Goal: Obtain resource: Download file/media

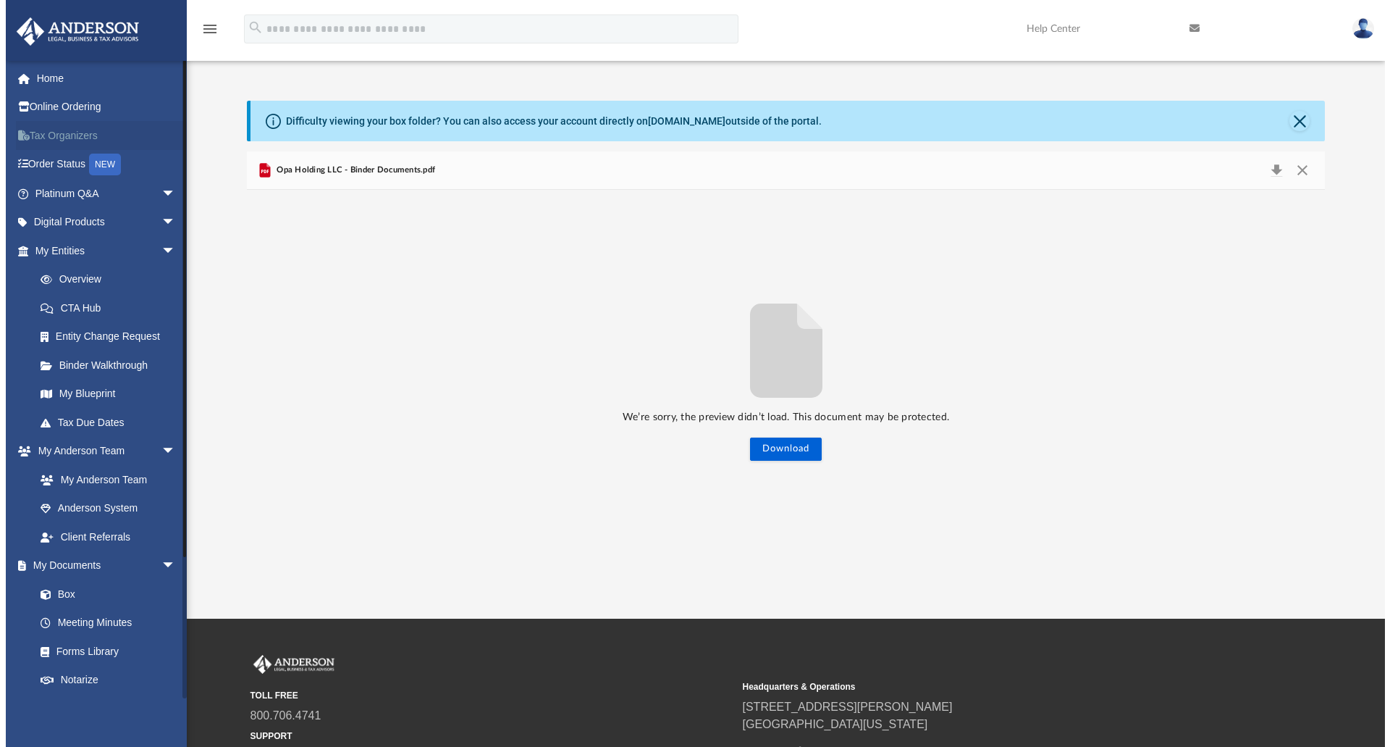
scroll to position [319, 1067]
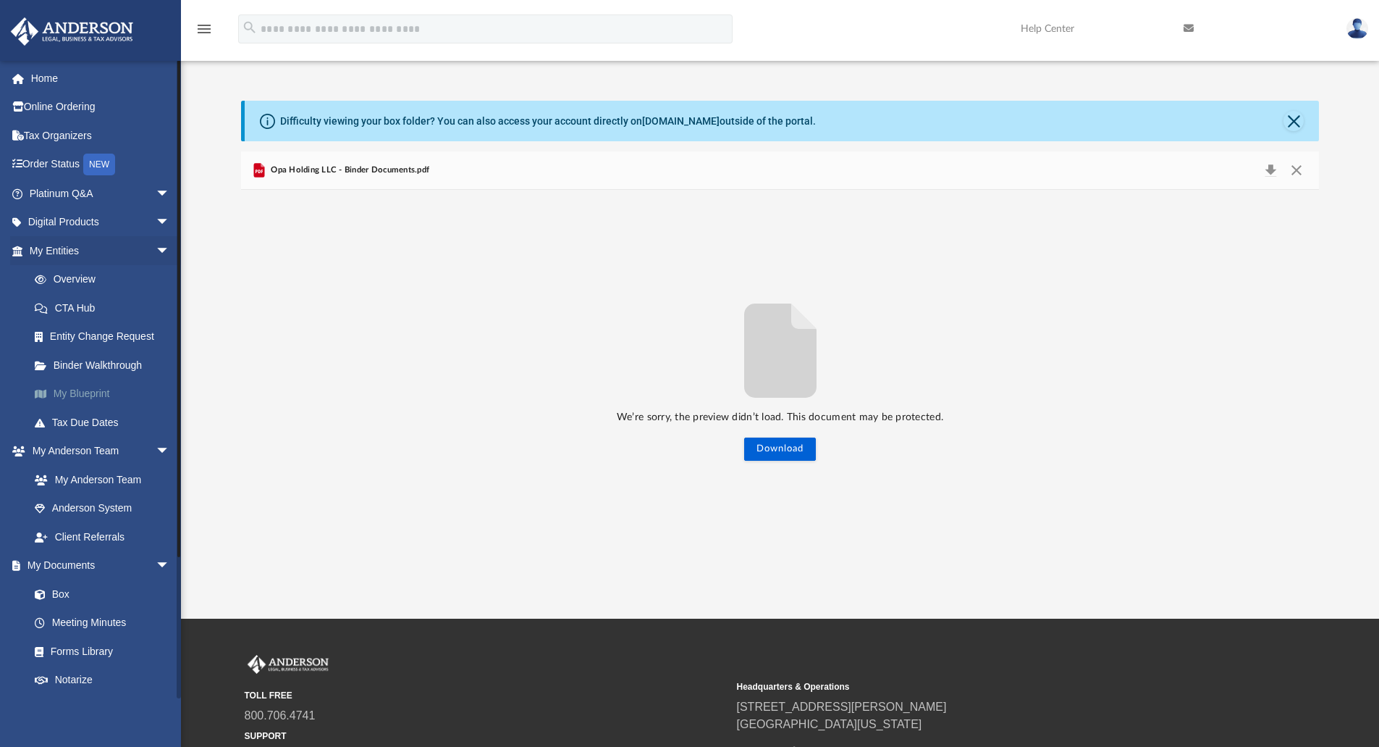
click at [68, 389] on link "My Blueprint" at bounding box center [106, 393] width 172 height 29
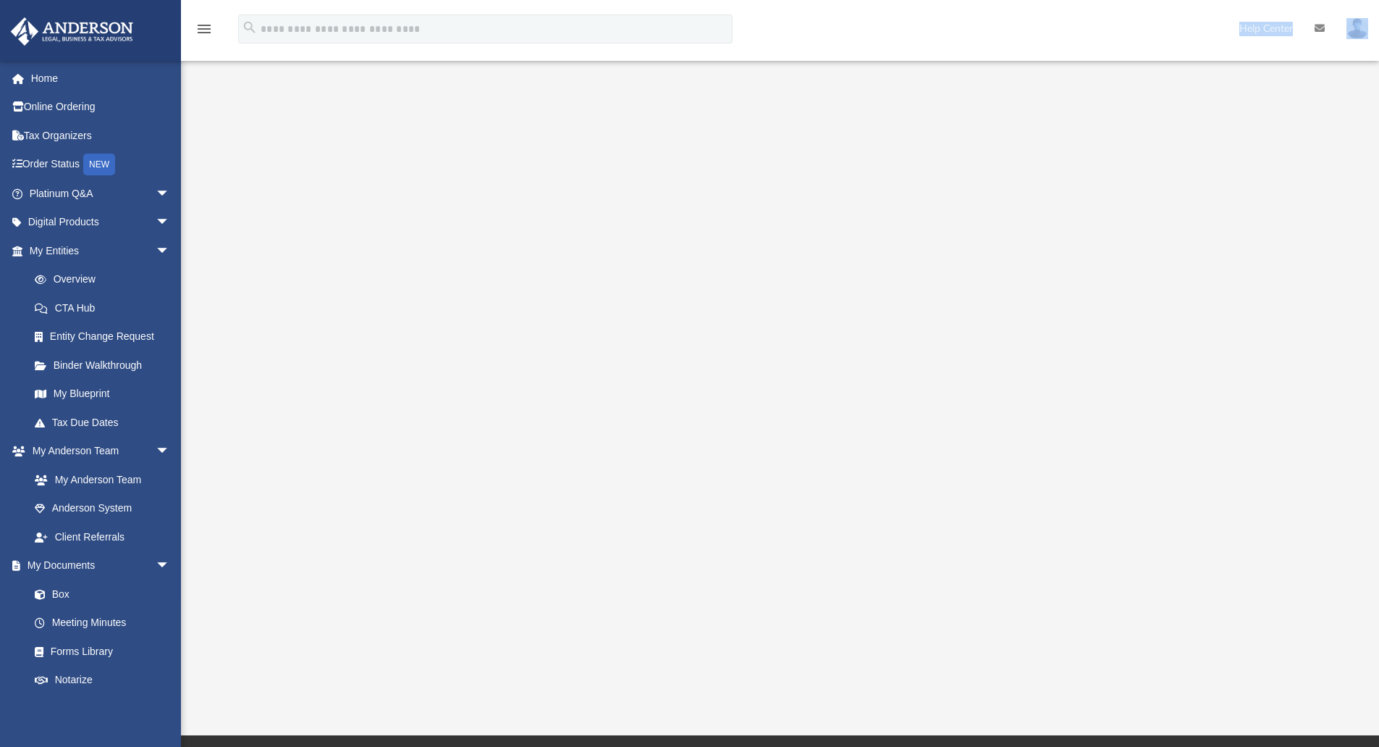
drag, startPoint x: 1378, startPoint y: 60, endPoint x: 1379, endPoint y: 33, distance: 26.8
click at [1379, 33] on html "X Get a chance to win 6 months of Platinum for free just by filling out this su…" at bounding box center [689, 497] width 1379 height 994
click at [59, 563] on link "My Documents arrow_drop_down" at bounding box center [101, 565] width 182 height 29
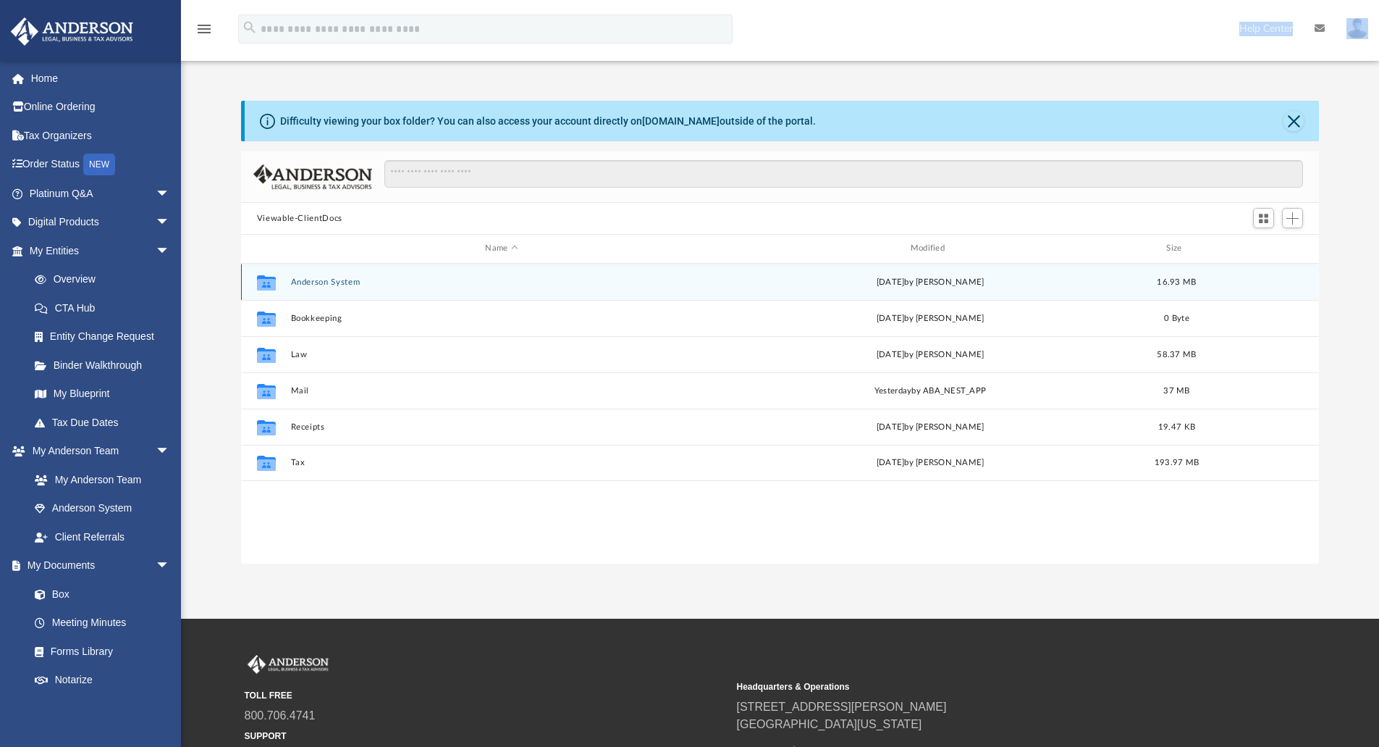
scroll to position [319, 1067]
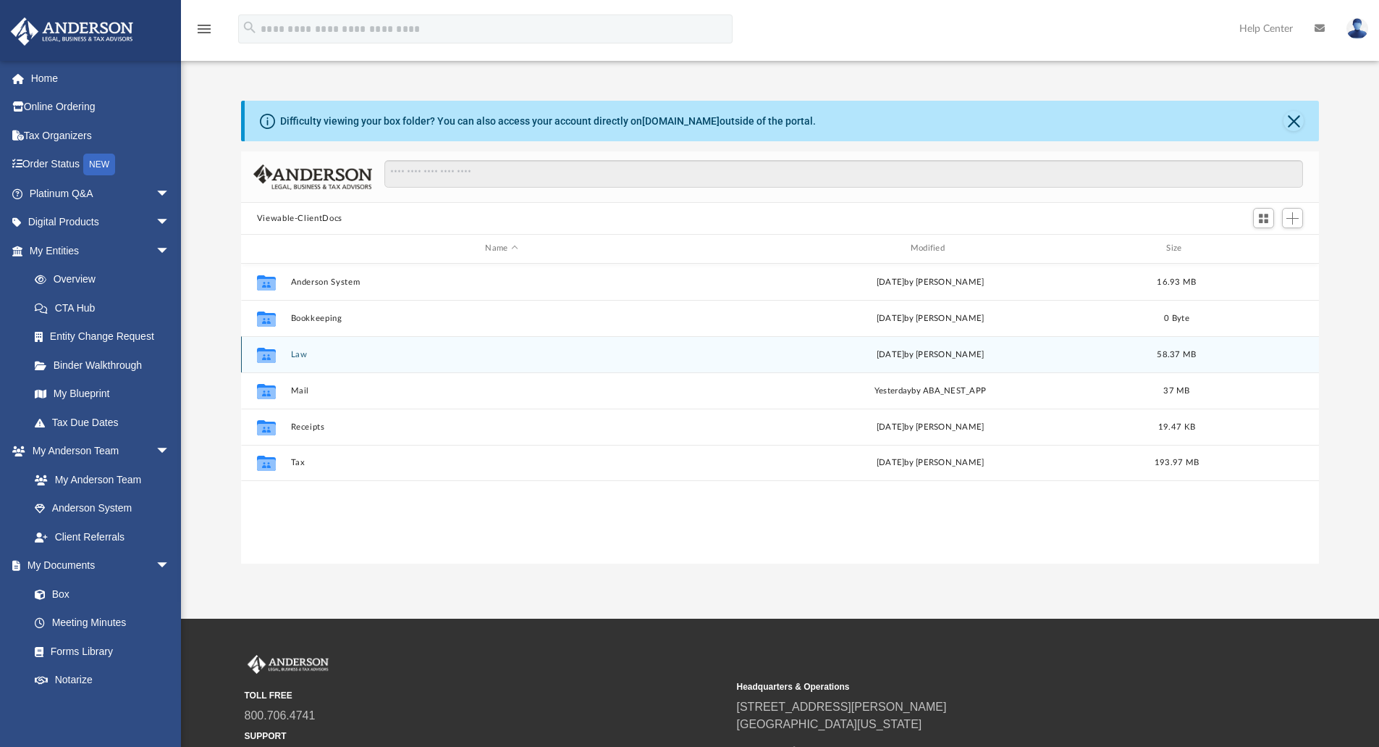
click at [289, 353] on div "Collaborated Folder Law [DATE] by [PERSON_NAME] 58.37 MB" at bounding box center [780, 354] width 1079 height 36
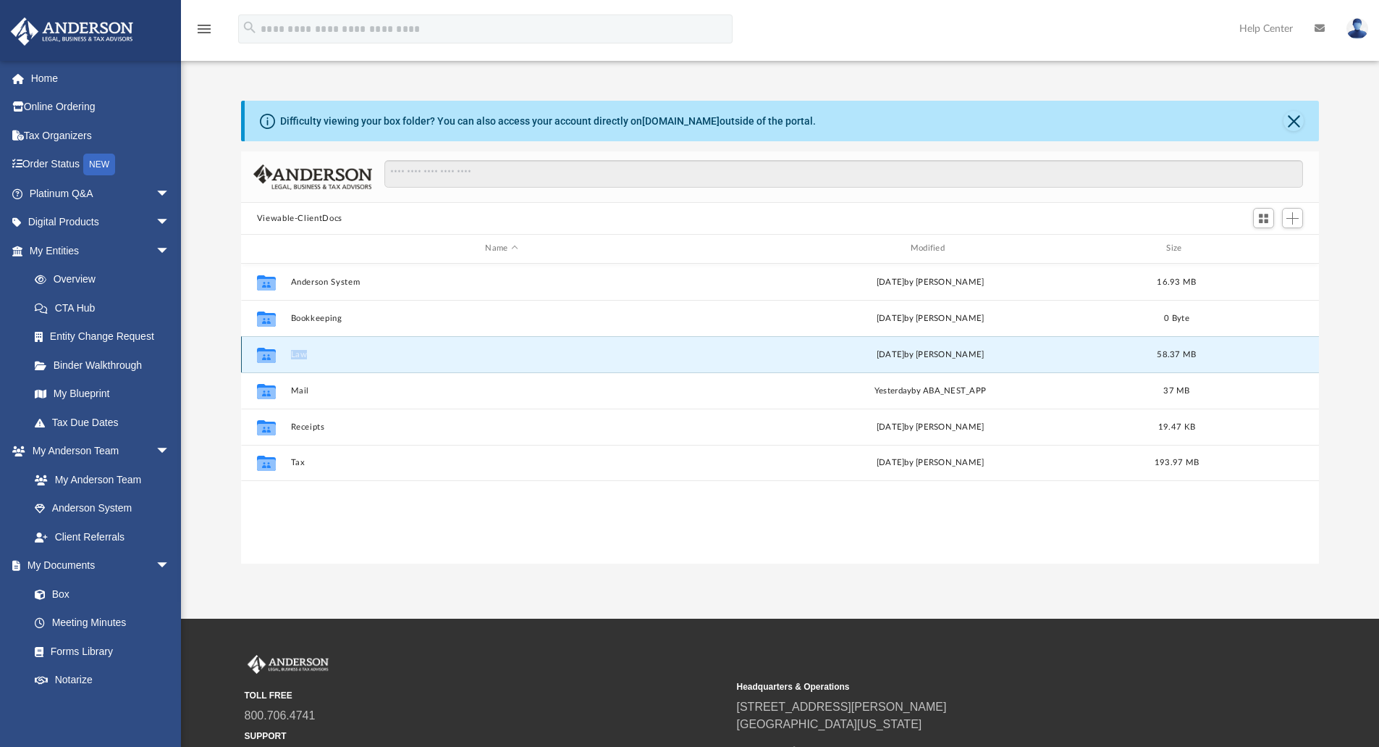
click at [289, 353] on div "Collaborated Folder Law [DATE] by [PERSON_NAME] 58.37 MB" at bounding box center [780, 354] width 1079 height 36
click at [866, 355] on div "[DATE] by [PERSON_NAME]" at bounding box center [930, 354] width 422 height 13
click at [300, 354] on button "Law" at bounding box center [501, 354] width 422 height 9
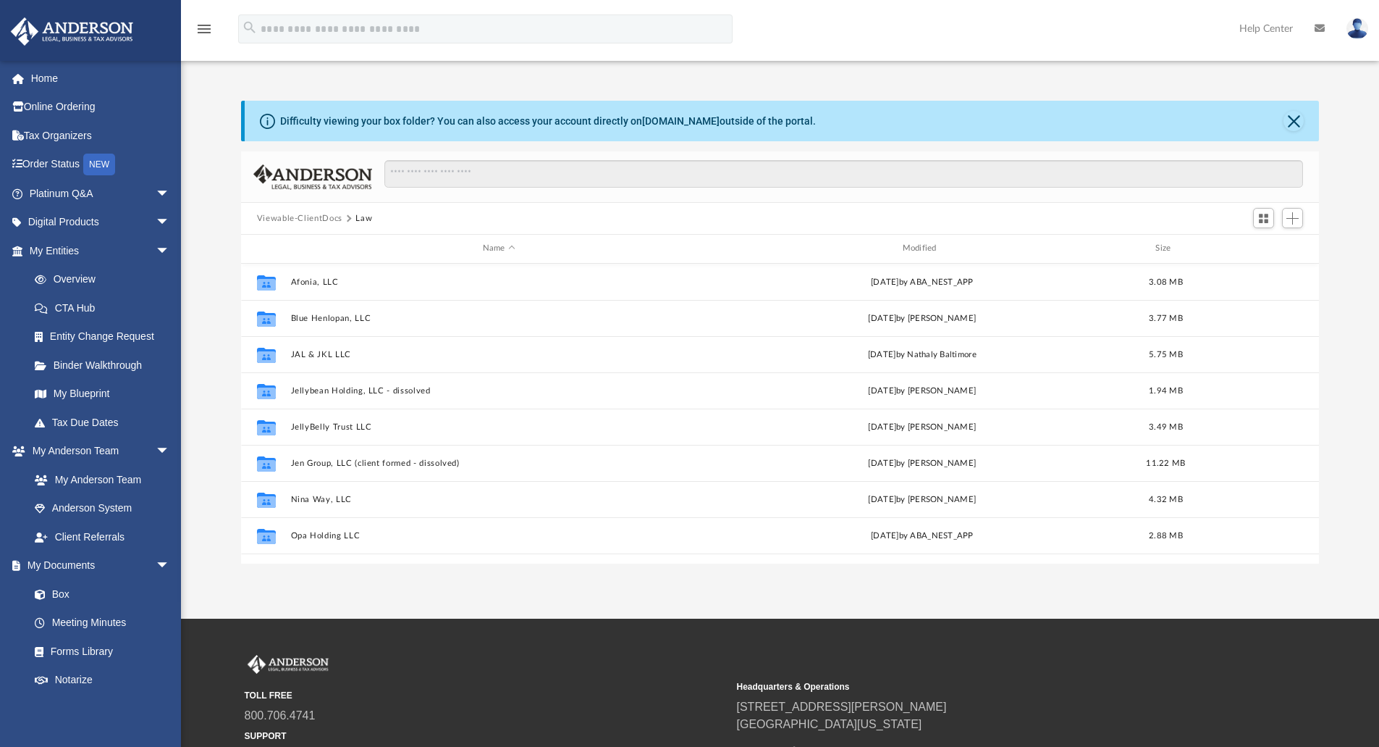
scroll to position [135, 0]
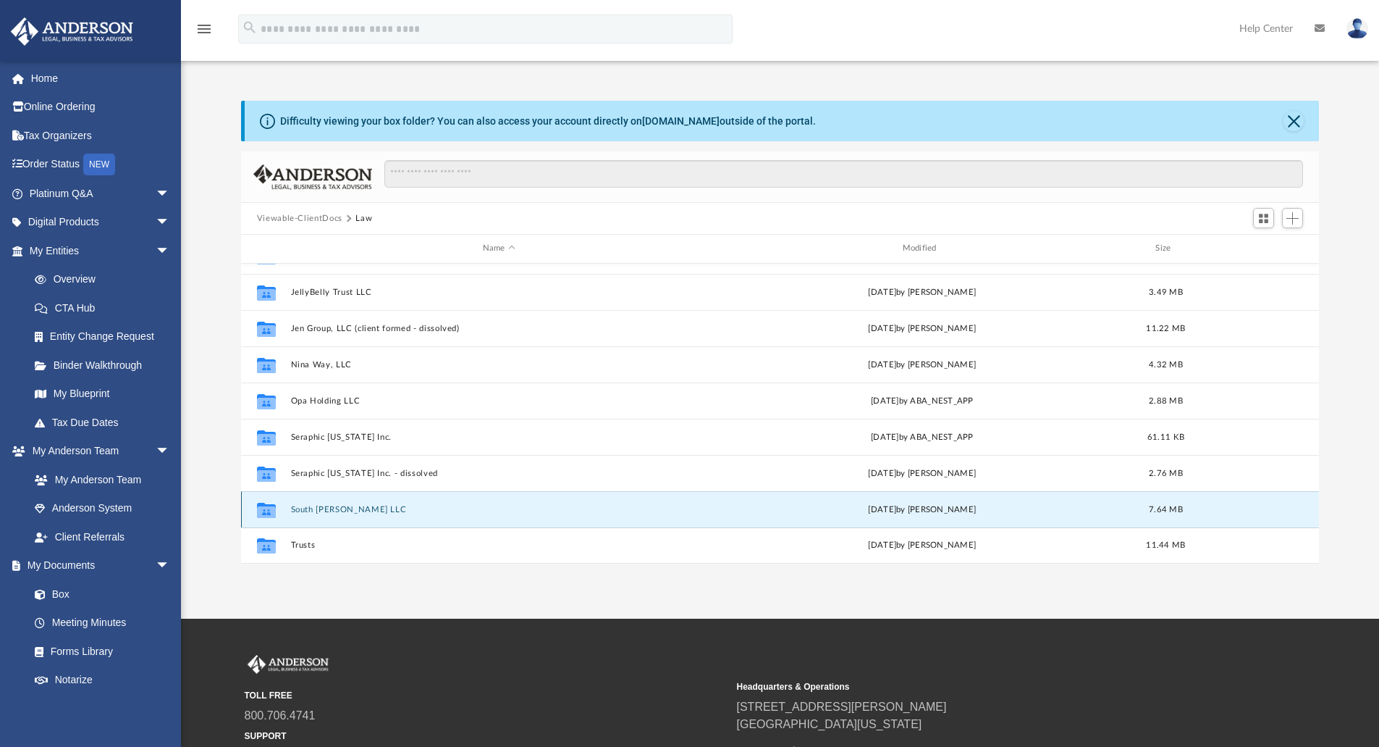
click at [323, 508] on button "South [PERSON_NAME] LLC" at bounding box center [498, 509] width 417 height 9
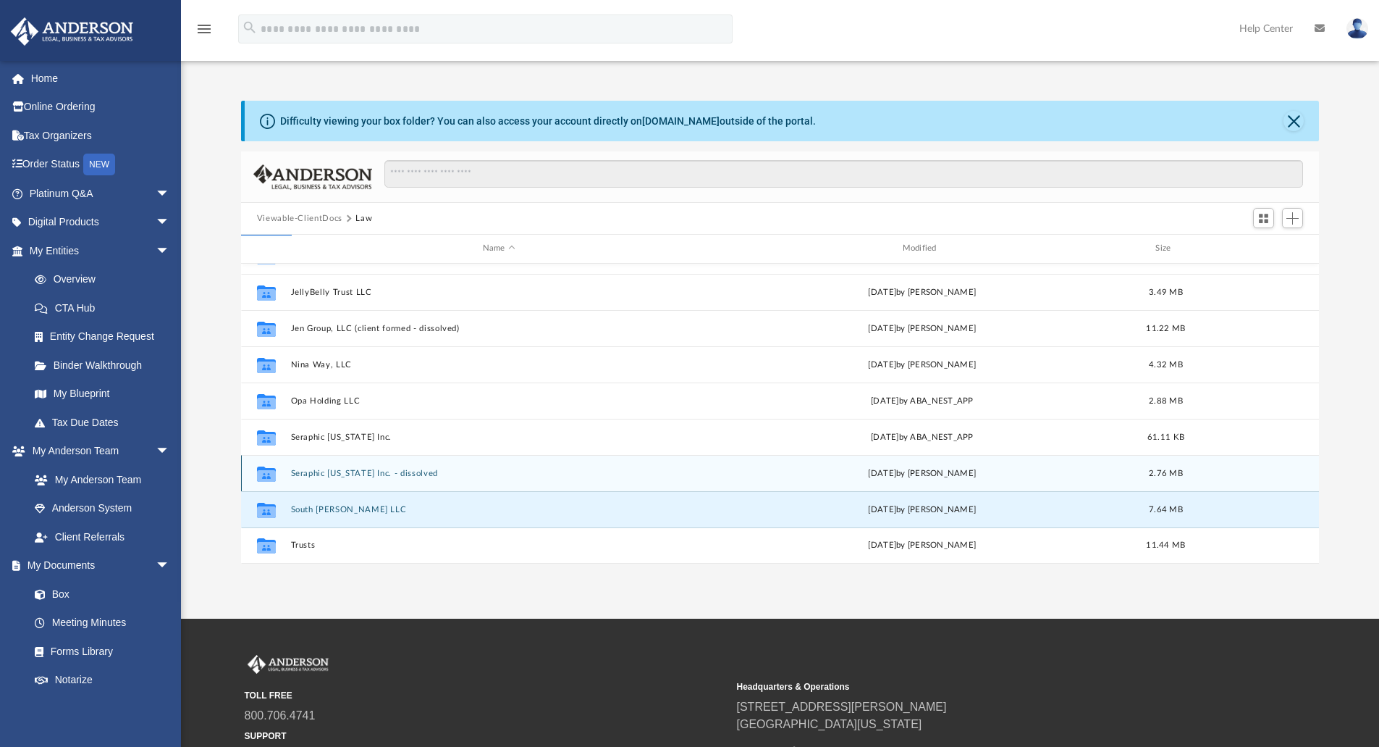
scroll to position [0, 0]
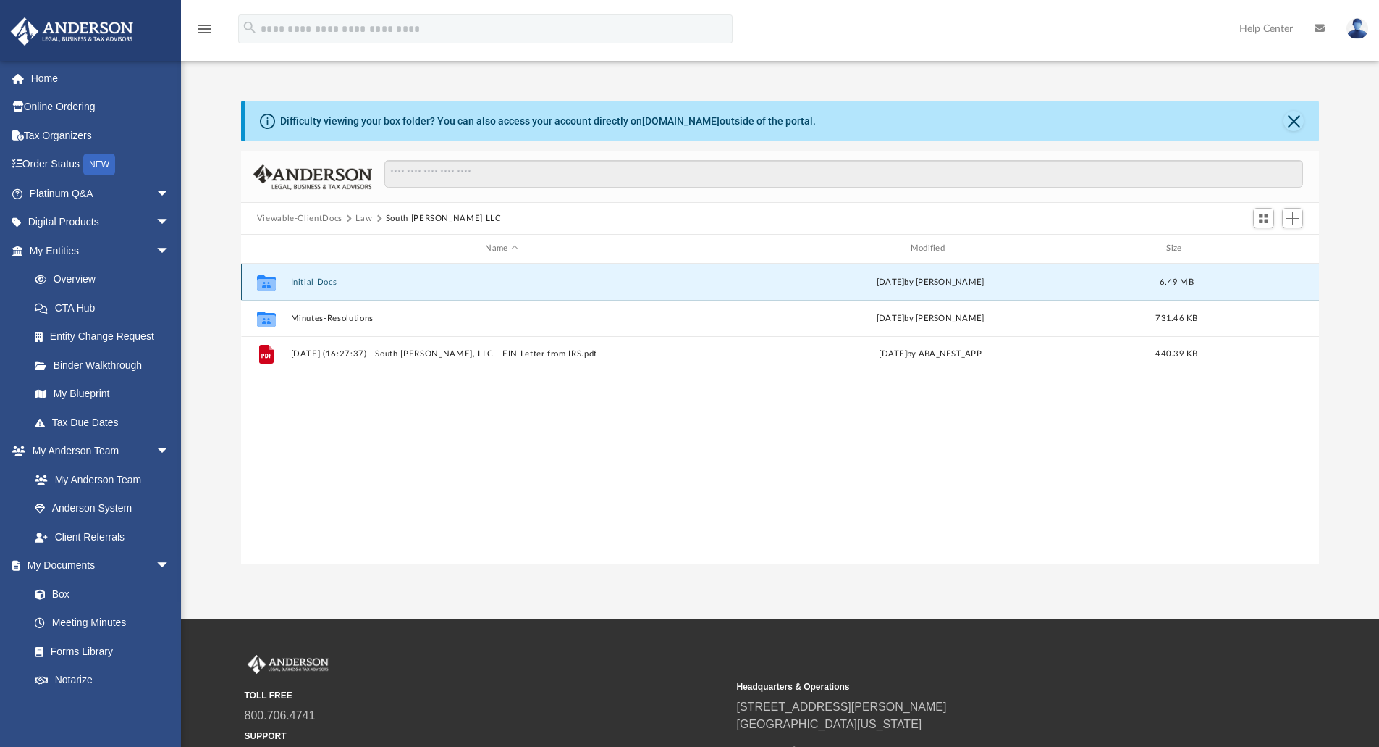
click at [319, 283] on button "Initial Docs" at bounding box center [501, 281] width 422 height 9
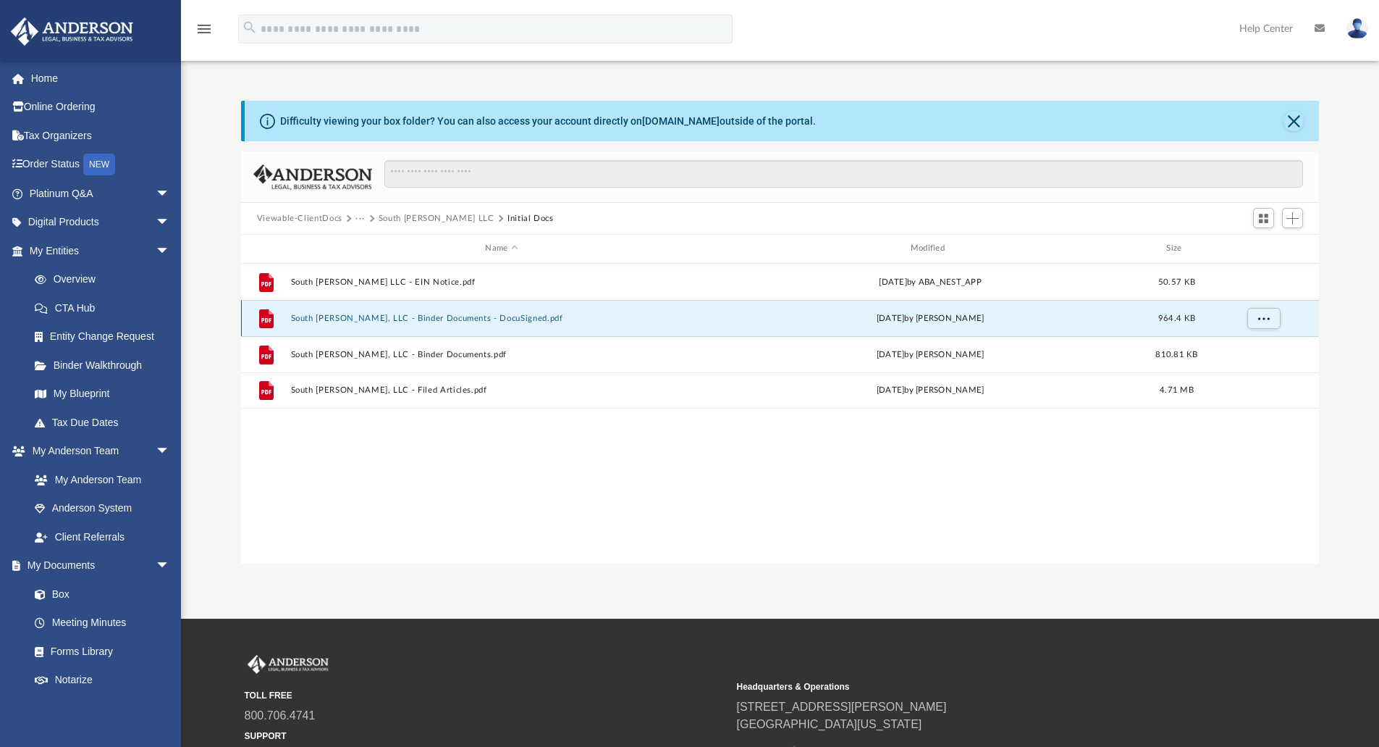
click at [350, 319] on button "South [PERSON_NAME], LLC - Binder Documents - DocuSigned.pdf" at bounding box center [501, 318] width 422 height 9
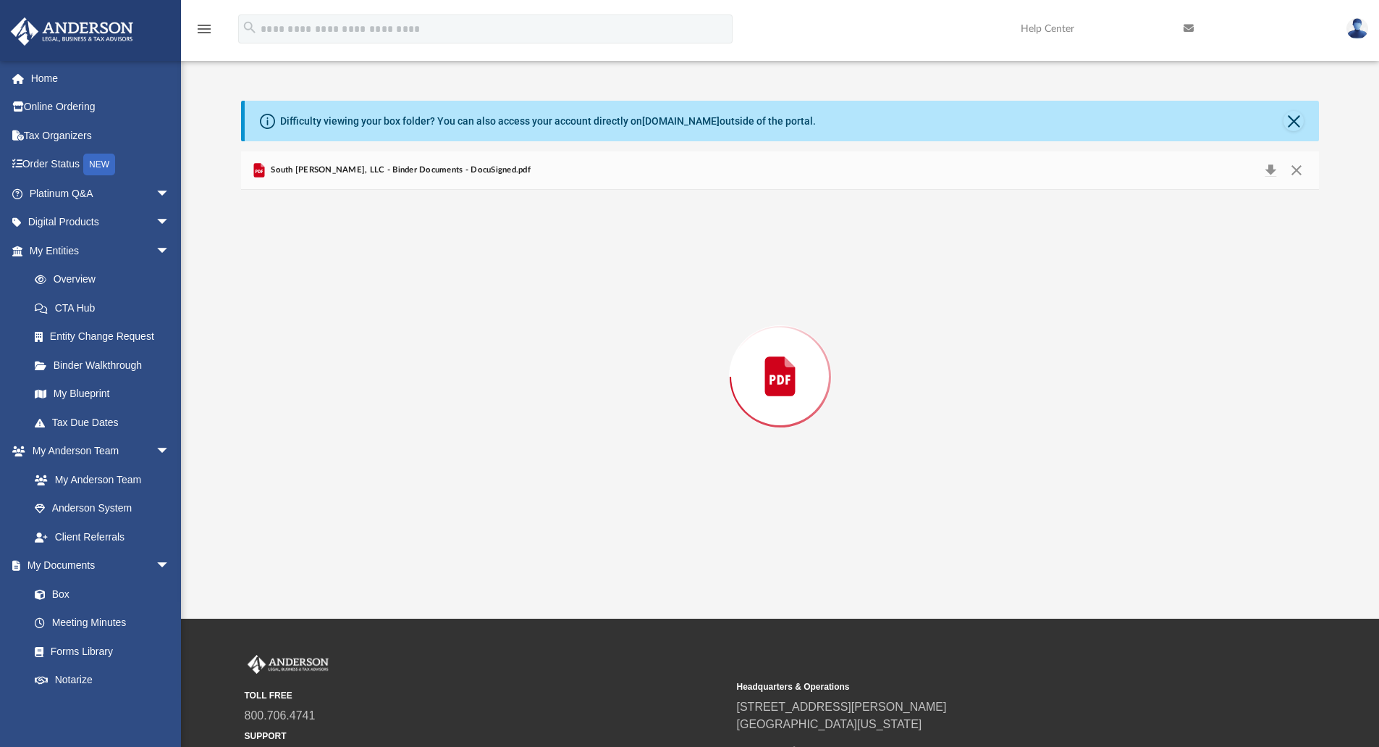
click at [350, 319] on div "Preview" at bounding box center [780, 377] width 1079 height 374
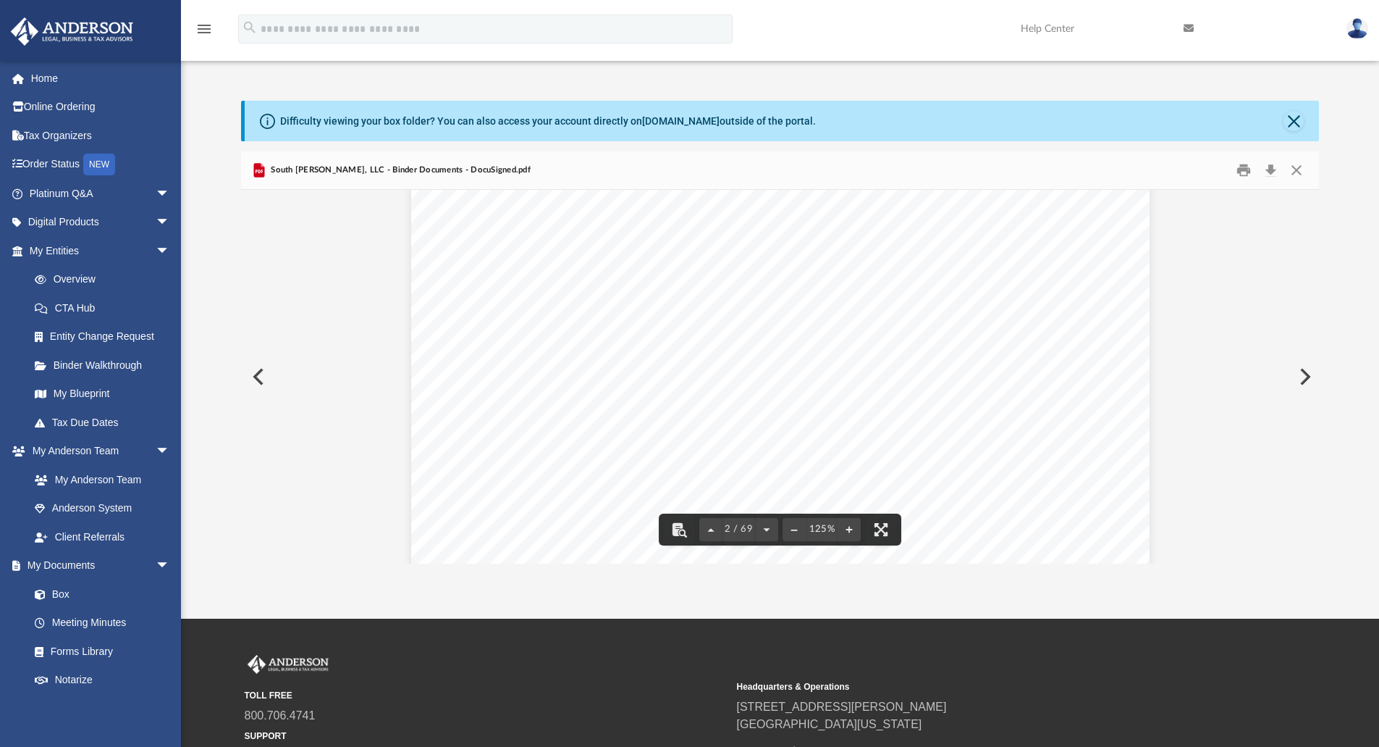
scroll to position [1697, 0]
click at [1297, 171] on button "Close" at bounding box center [1297, 170] width 26 height 22
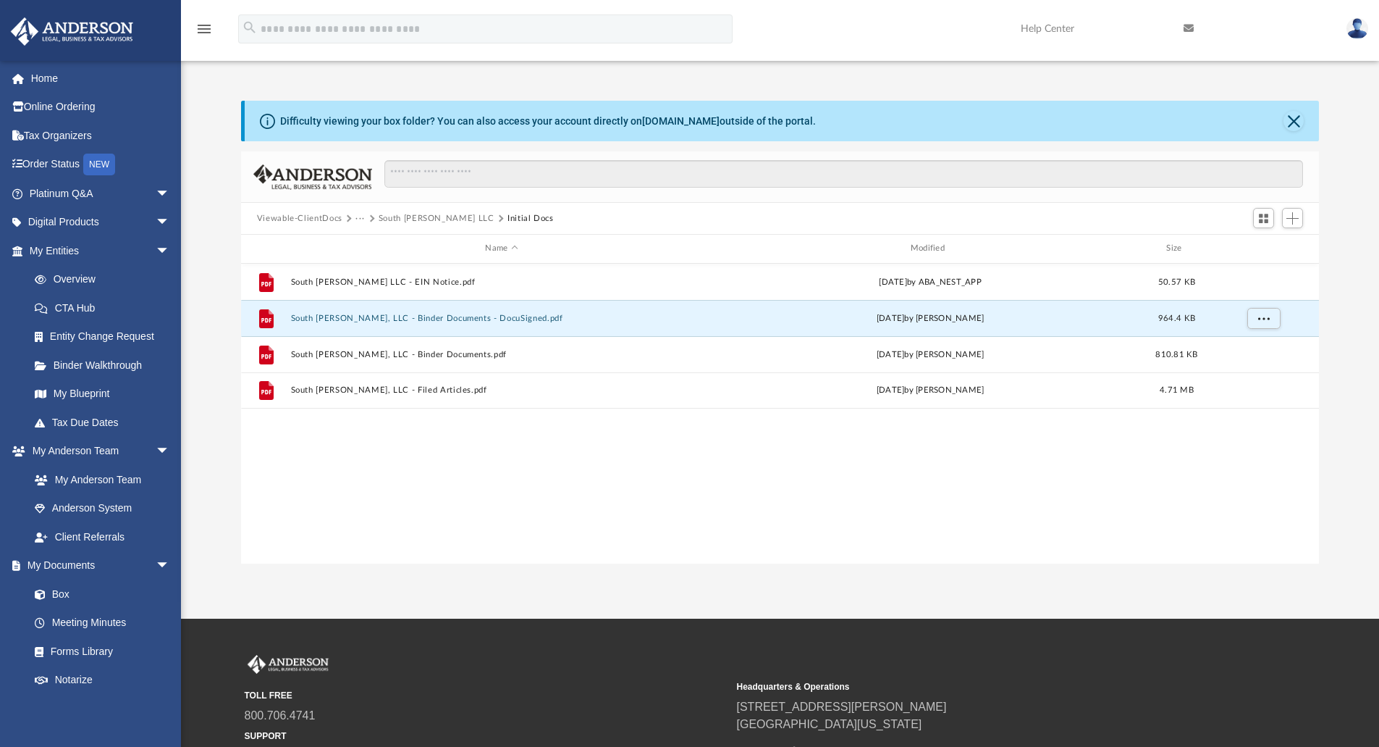
click at [375, 216] on span "···" at bounding box center [367, 218] width 22 height 13
click at [309, 216] on button "Viewable-ClientDocs" at bounding box center [299, 218] width 85 height 13
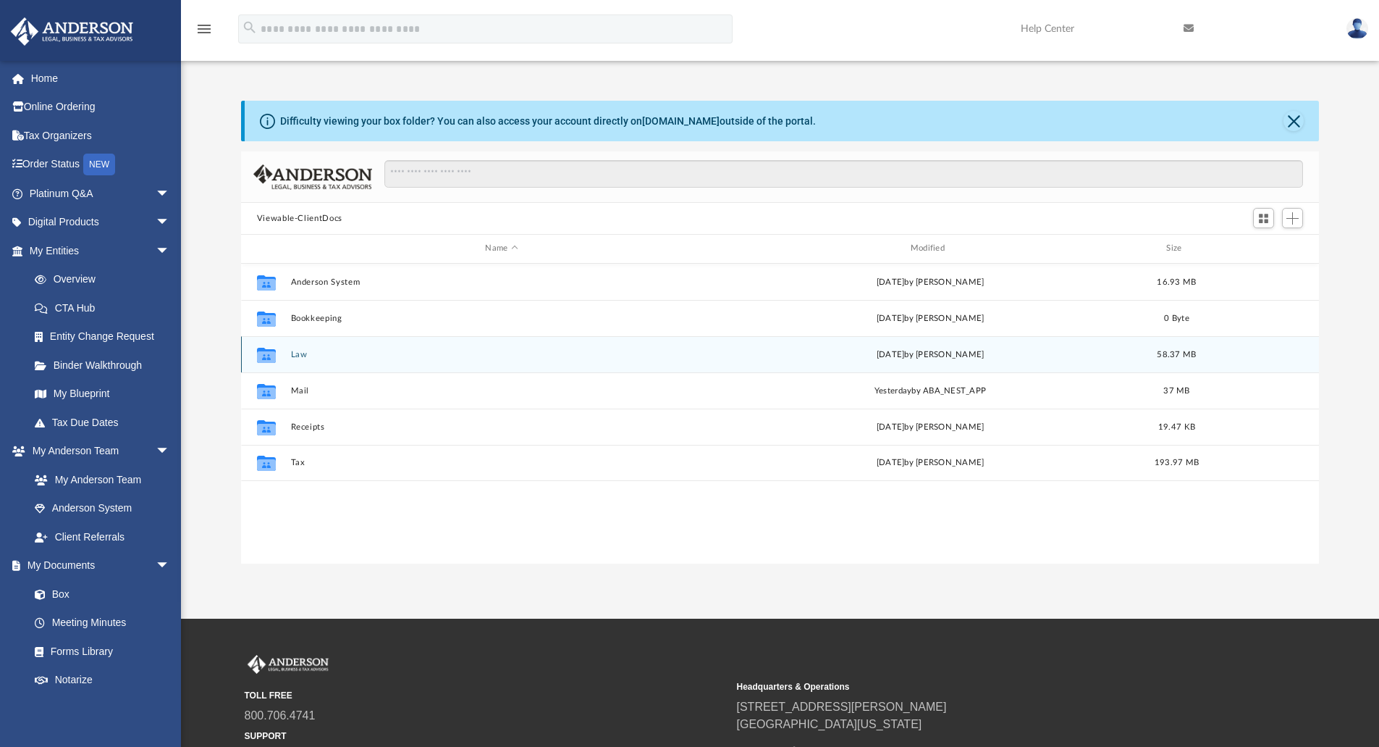
click at [290, 357] on div "Collaborated Folder Law [DATE] by [PERSON_NAME] 58.37 MB" at bounding box center [780, 354] width 1079 height 36
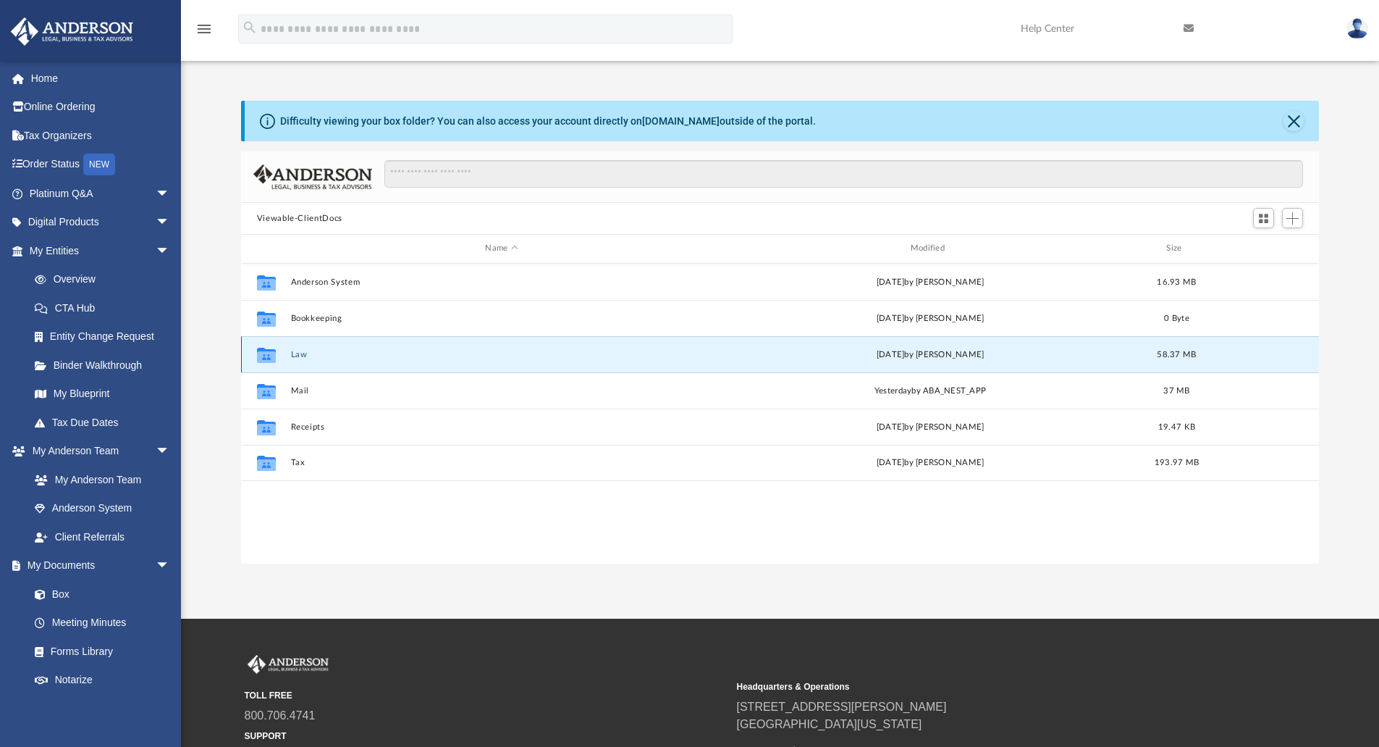
click at [303, 351] on button "Law" at bounding box center [501, 354] width 422 height 9
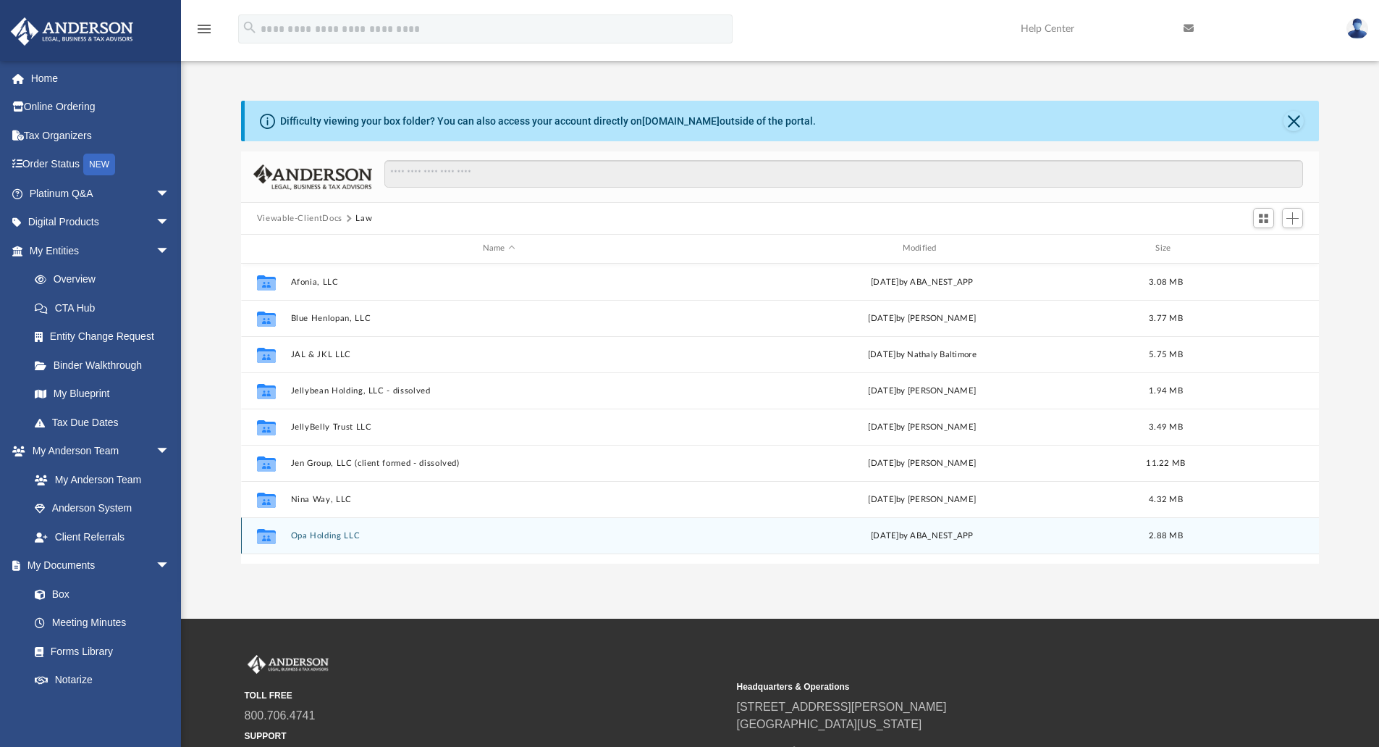
click at [316, 532] on button "Opa Holding LLC" at bounding box center [498, 535] width 417 height 9
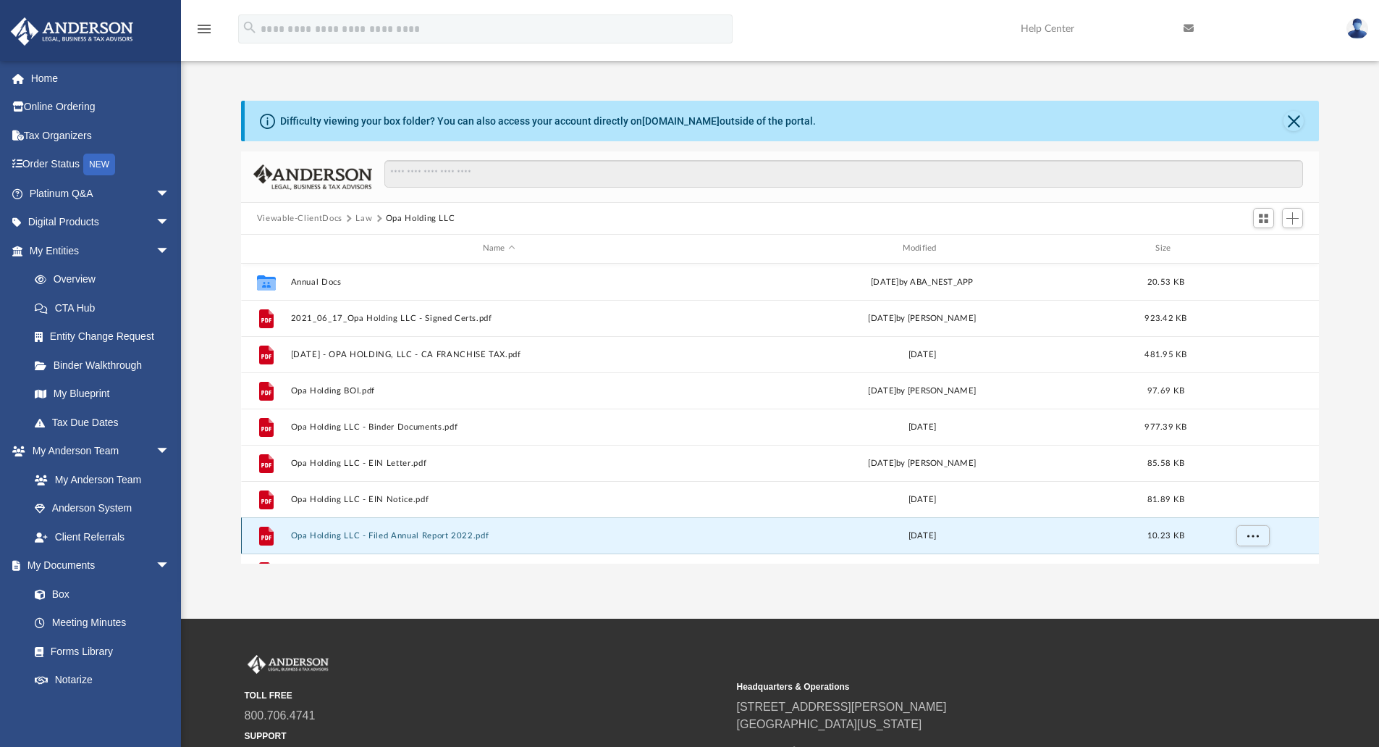
click at [314, 535] on button "Opa Holding LLC - Filed Annual Report 2022.pdf" at bounding box center [498, 535] width 417 height 9
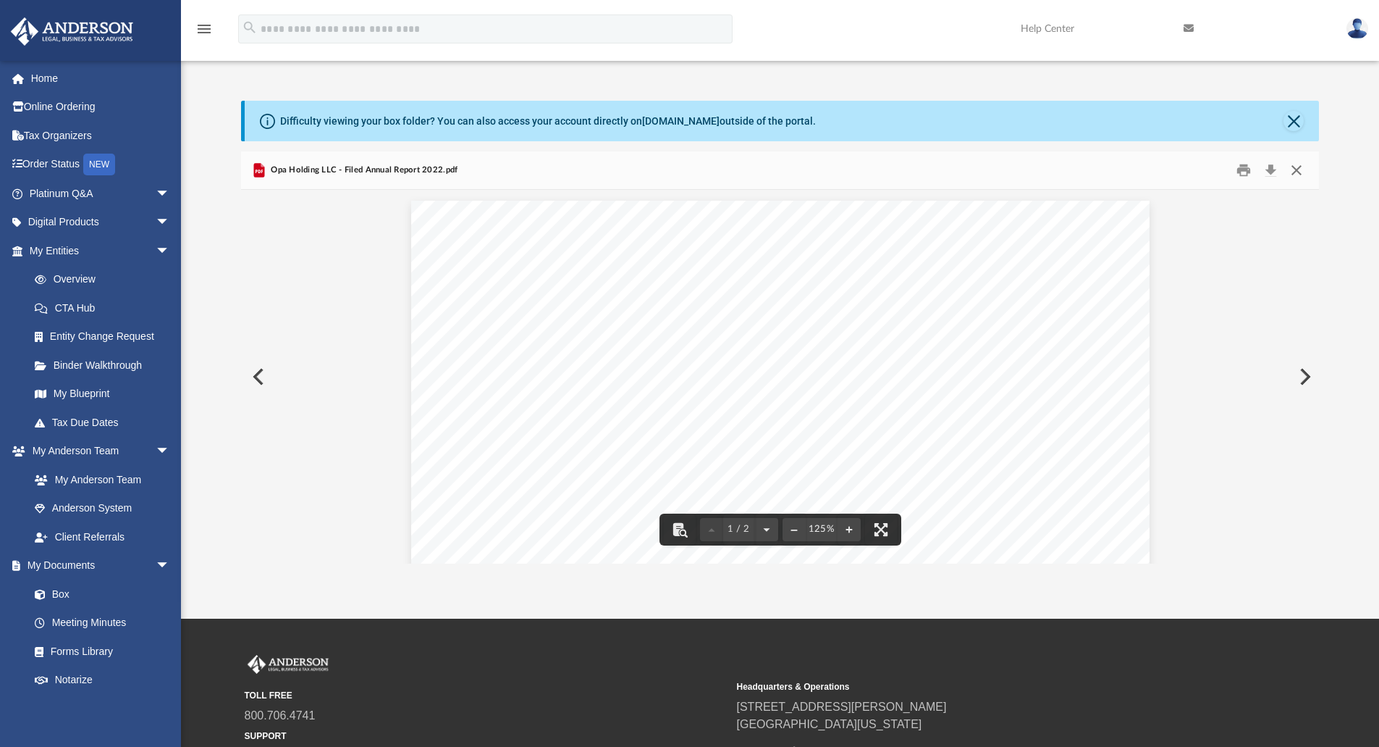
click at [1294, 172] on button "Close" at bounding box center [1297, 170] width 26 height 22
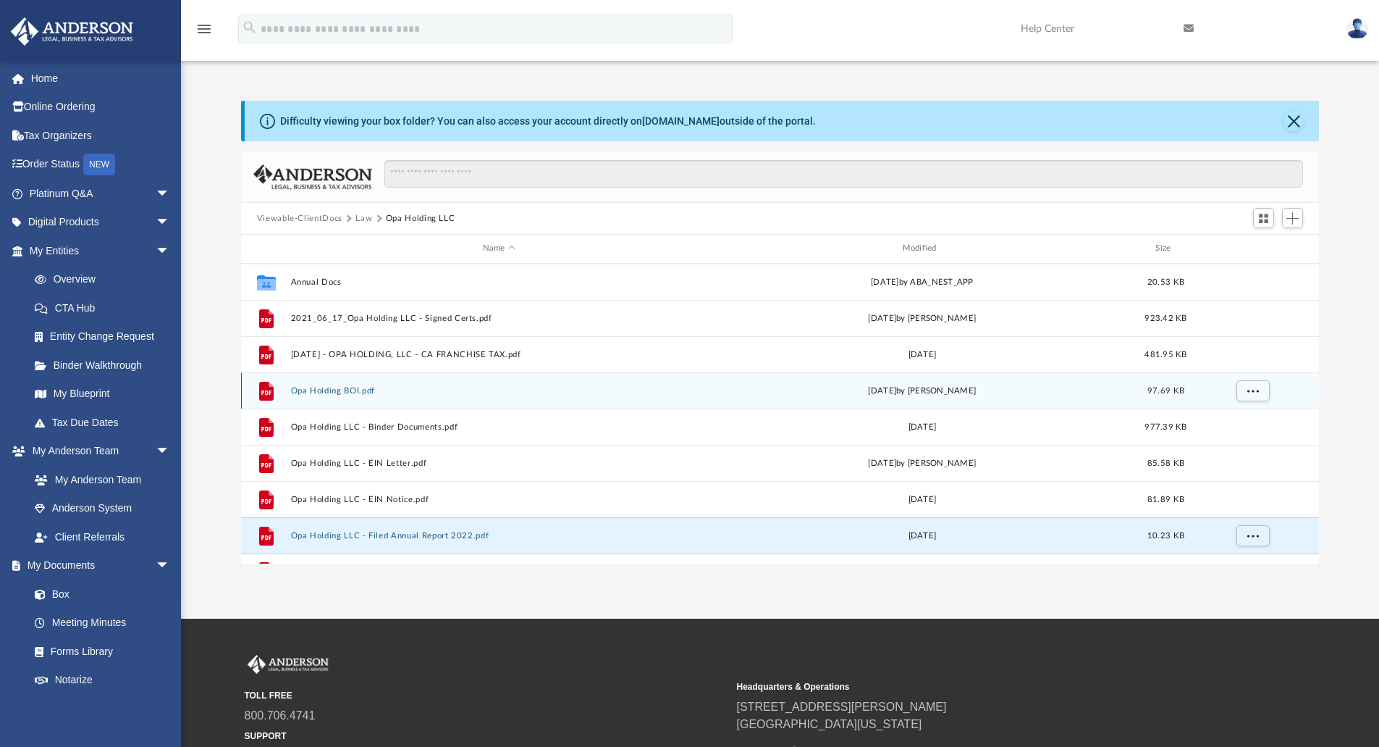
click at [319, 390] on button "Opa Holding BOI.pdf" at bounding box center [498, 390] width 417 height 9
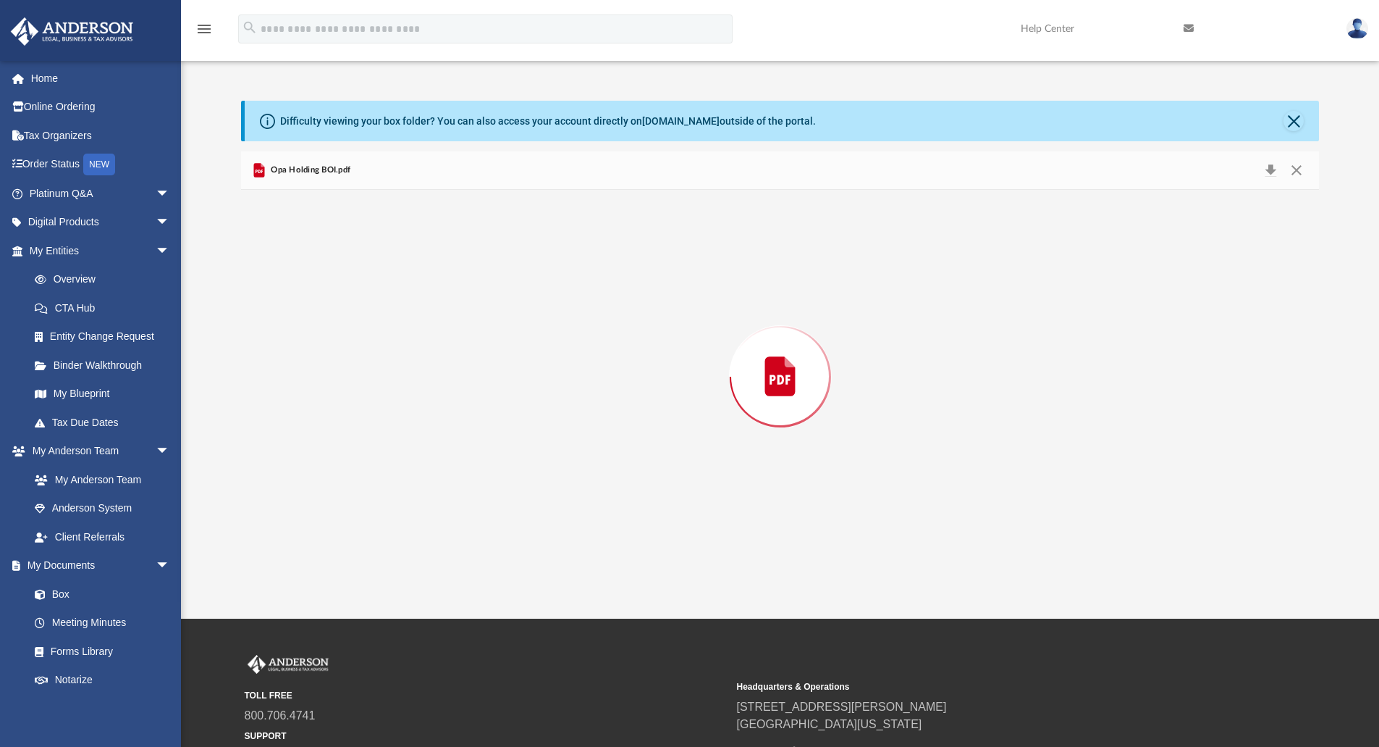
click at [319, 390] on div "Preview" at bounding box center [780, 377] width 1079 height 374
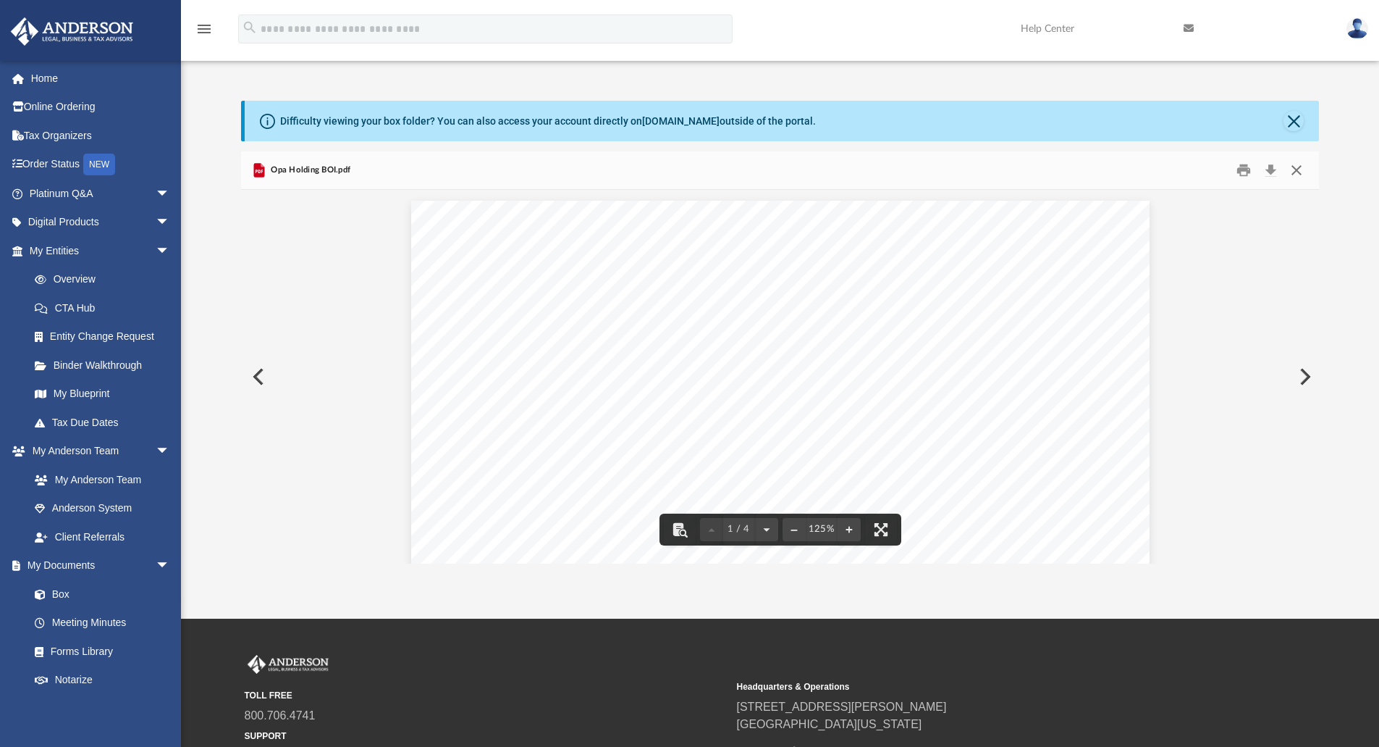
click at [1292, 169] on button "Close" at bounding box center [1297, 170] width 26 height 22
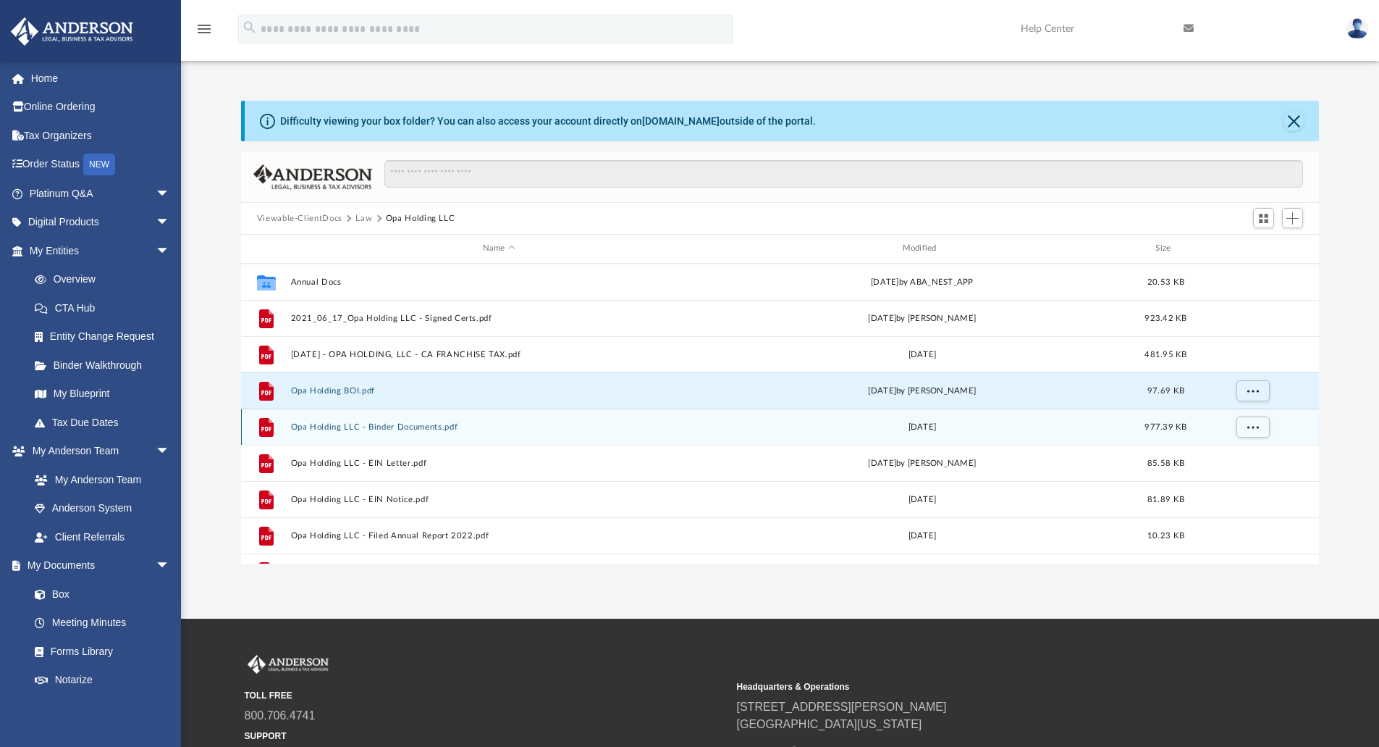
click at [330, 422] on button "Opa Holding LLC - Binder Documents.pdf" at bounding box center [498, 426] width 417 height 9
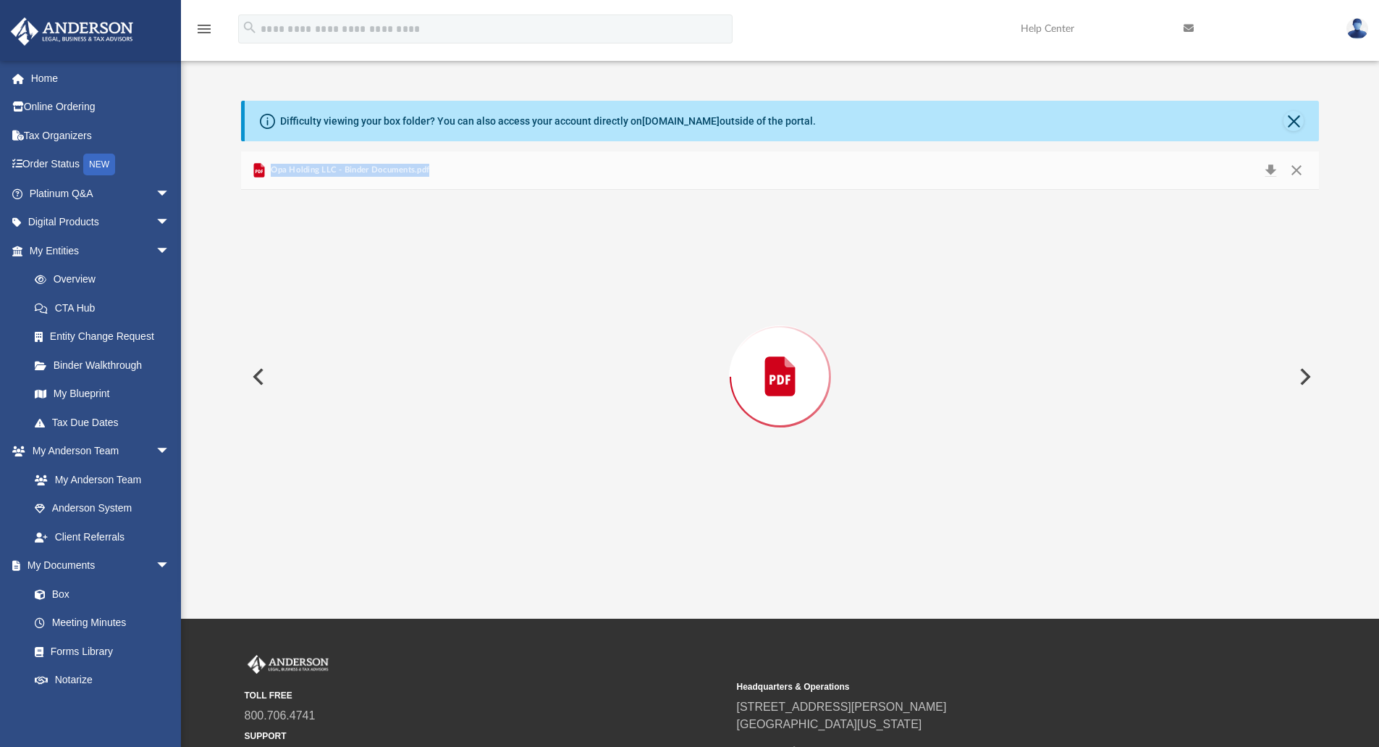
click at [329, 423] on div "Preview" at bounding box center [780, 377] width 1079 height 374
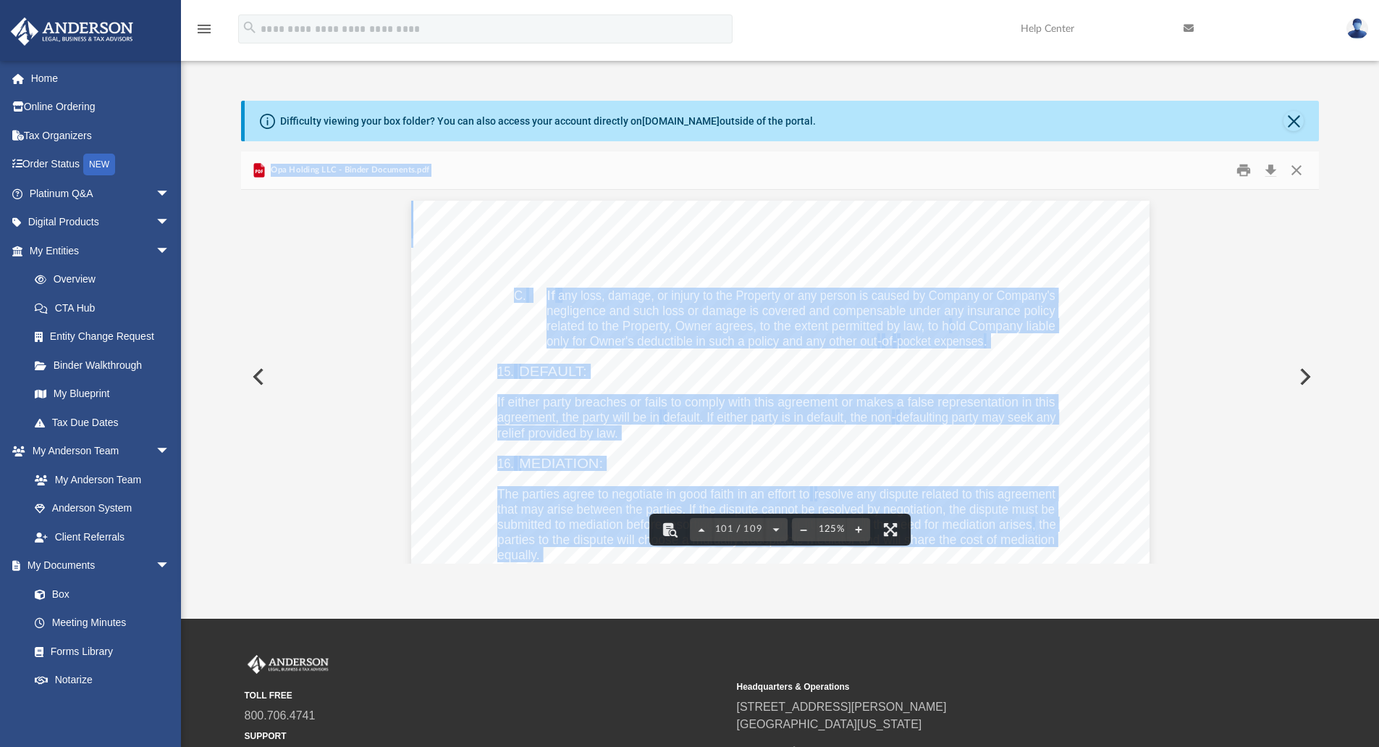
click at [1099, 265] on div "Property Management Agreement Page 9 of 10 Form 1 - 12 C. If any loss, damage, …" at bounding box center [780, 679] width 739 height 956
click at [1268, 169] on button "Download" at bounding box center [1271, 170] width 26 height 22
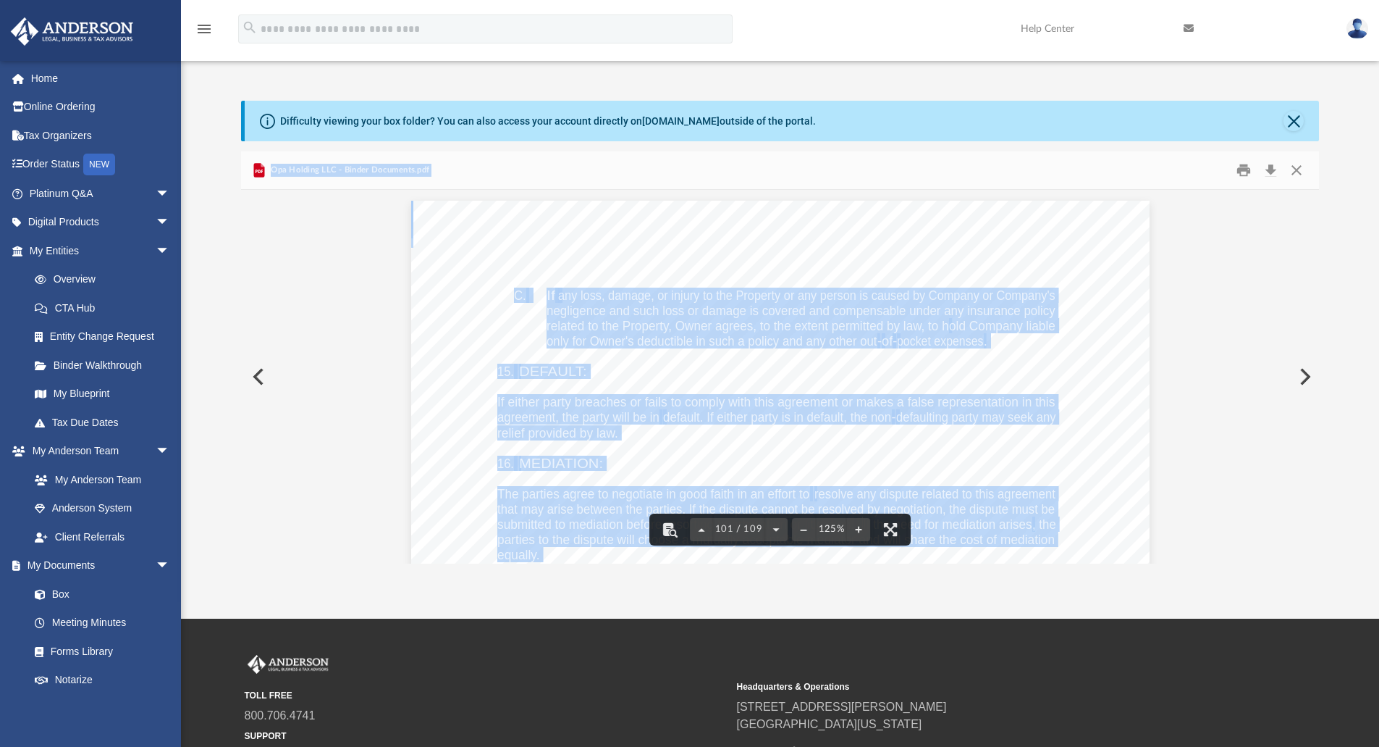
click at [256, 377] on button "Preview" at bounding box center [257, 376] width 32 height 41
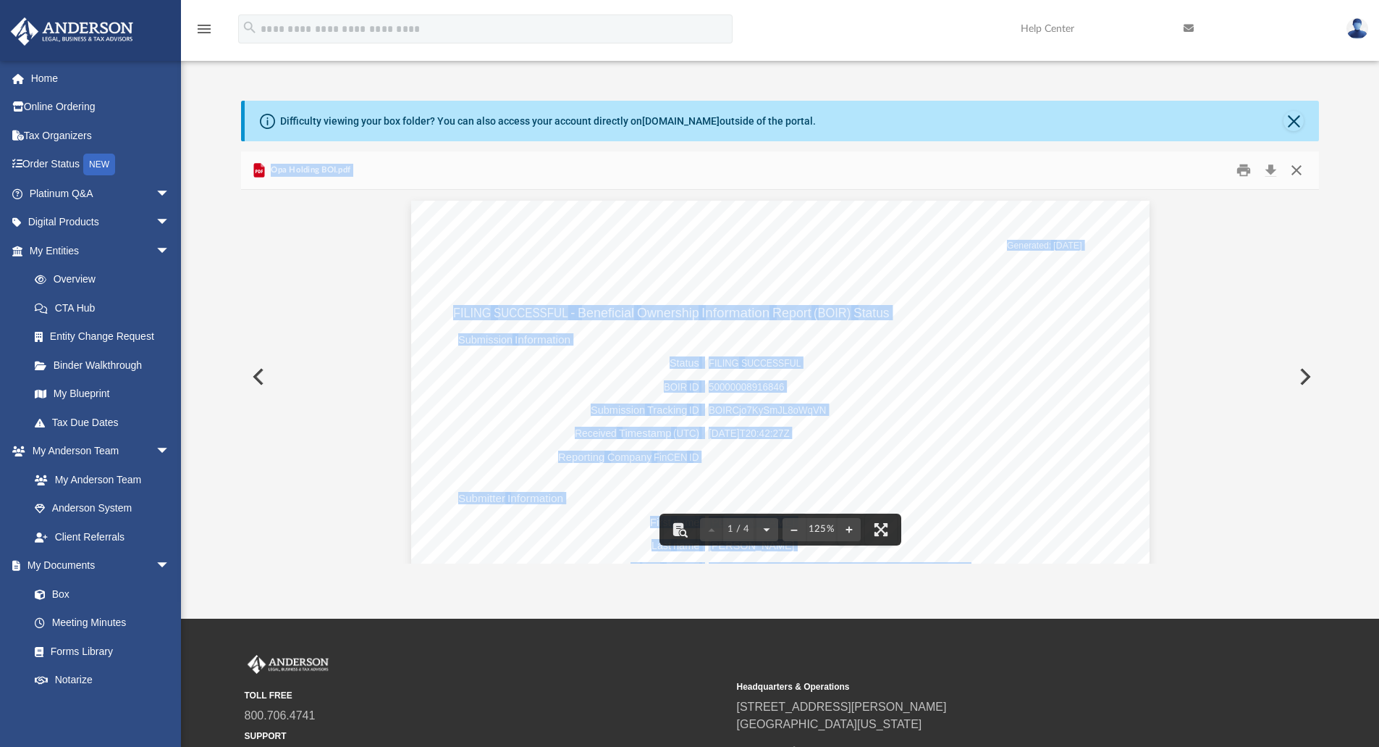
click at [1302, 169] on button "Close" at bounding box center [1297, 170] width 26 height 22
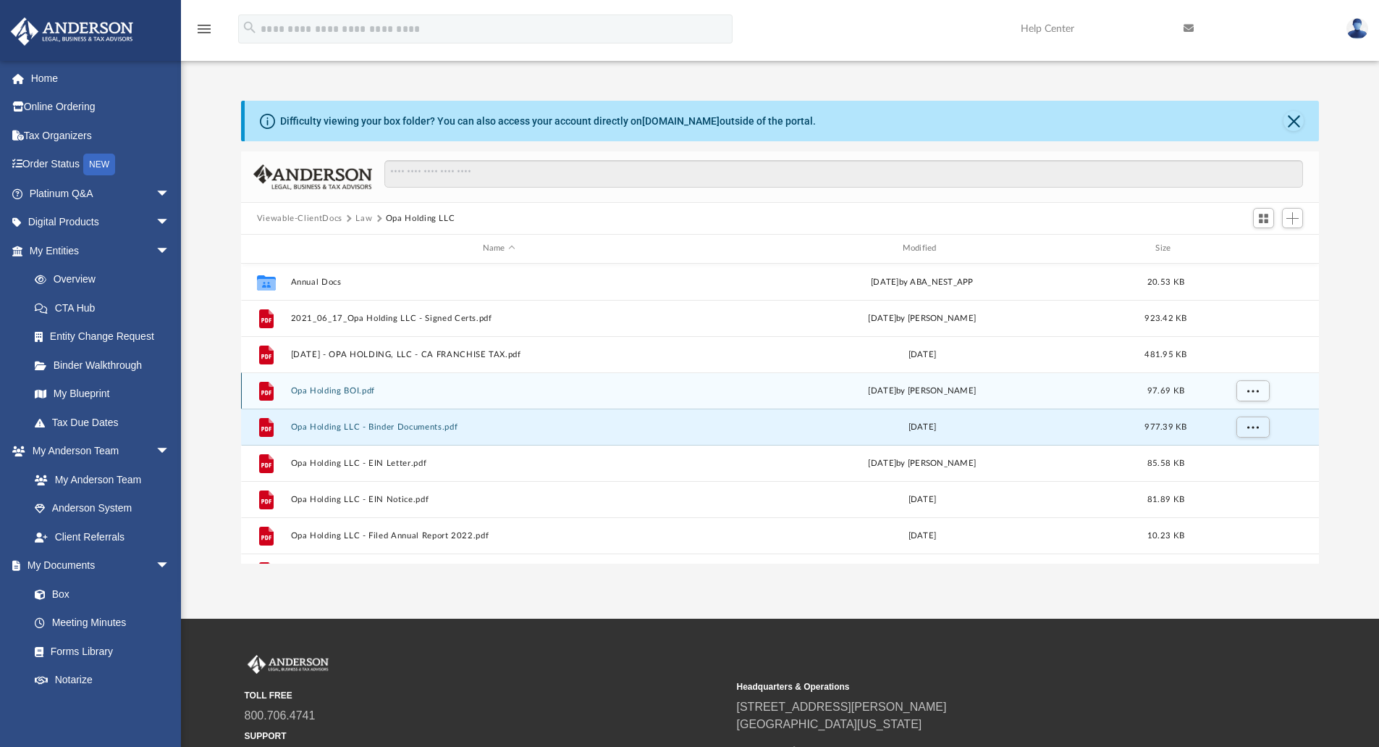
click at [331, 389] on button "Opa Holding BOI.pdf" at bounding box center [498, 390] width 417 height 9
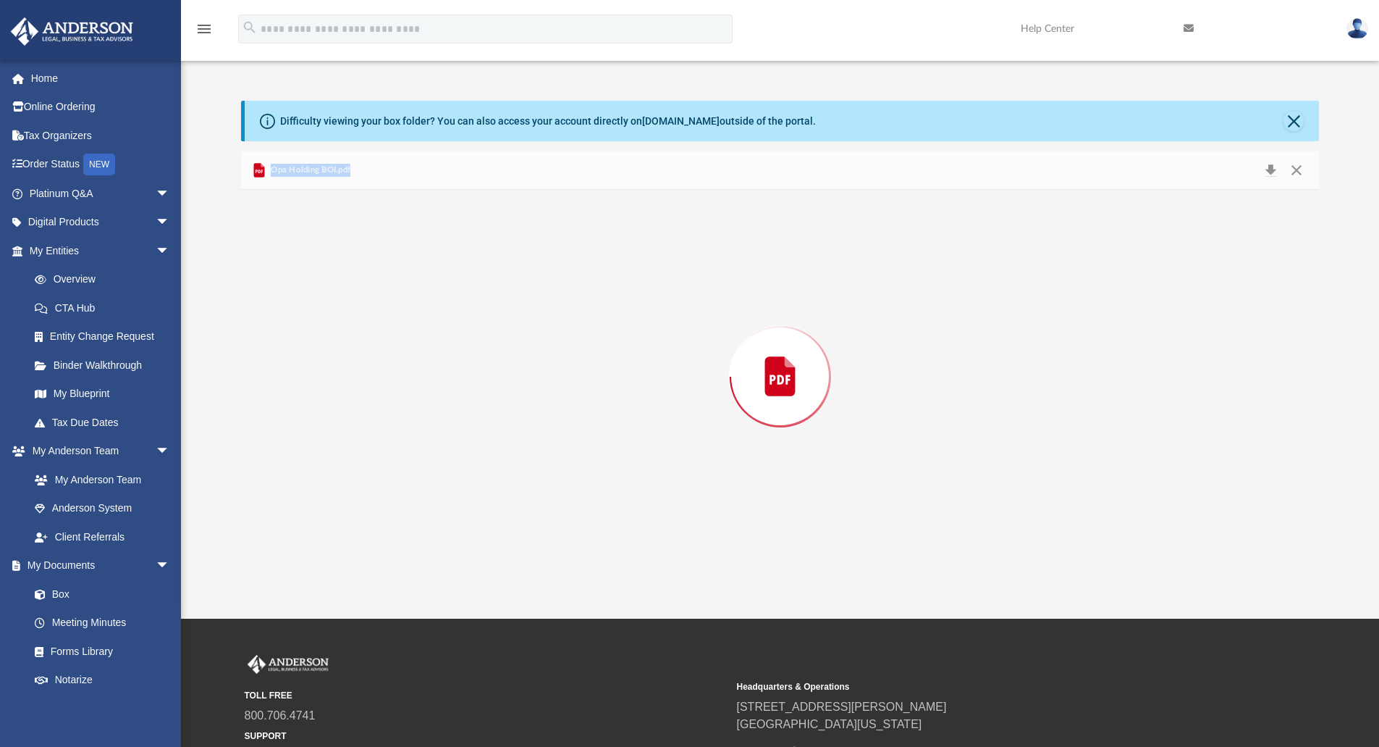
click at [331, 389] on div "Preview" at bounding box center [780, 377] width 1079 height 374
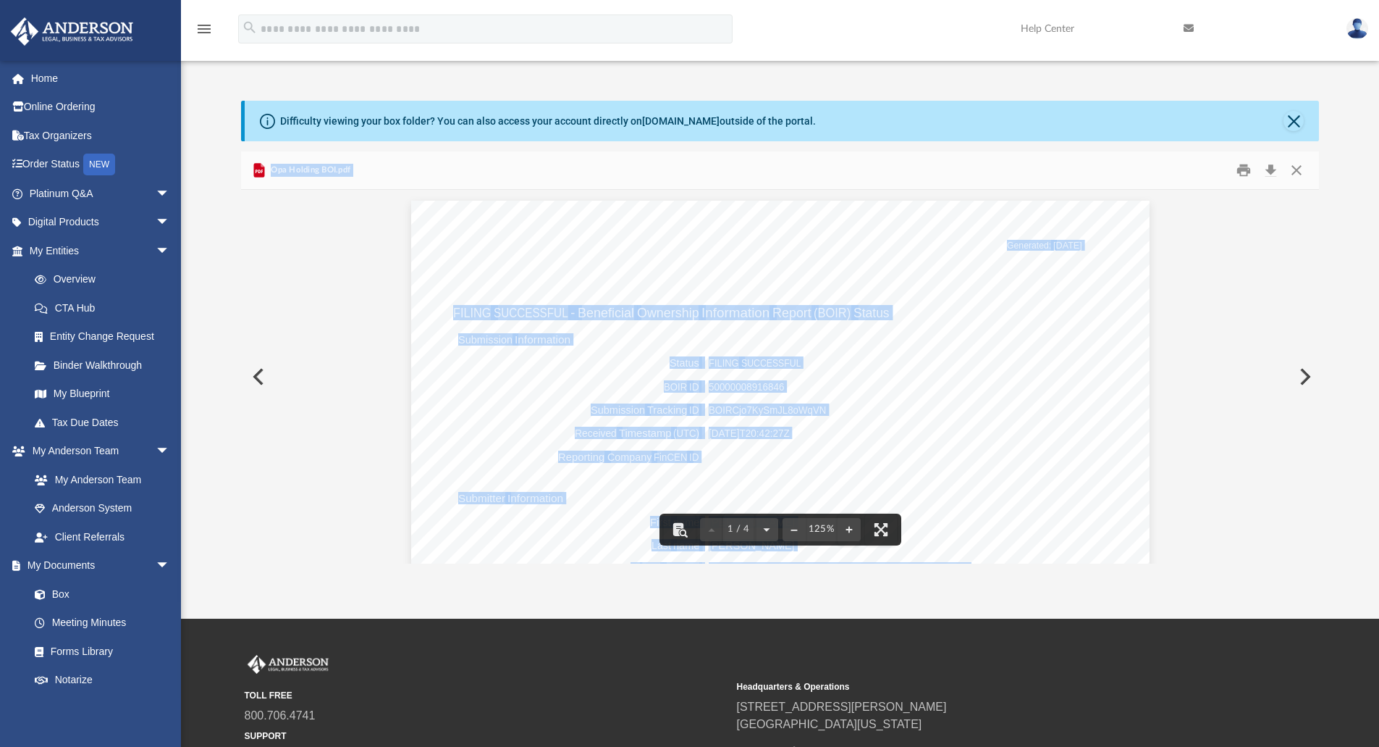
click at [1140, 382] on div "Generated: [DATE] FILING SUCCESSFUL - Beneficial Ownership Information Report (…" at bounding box center [780, 679] width 739 height 956
click at [1300, 171] on button "Close" at bounding box center [1297, 170] width 26 height 22
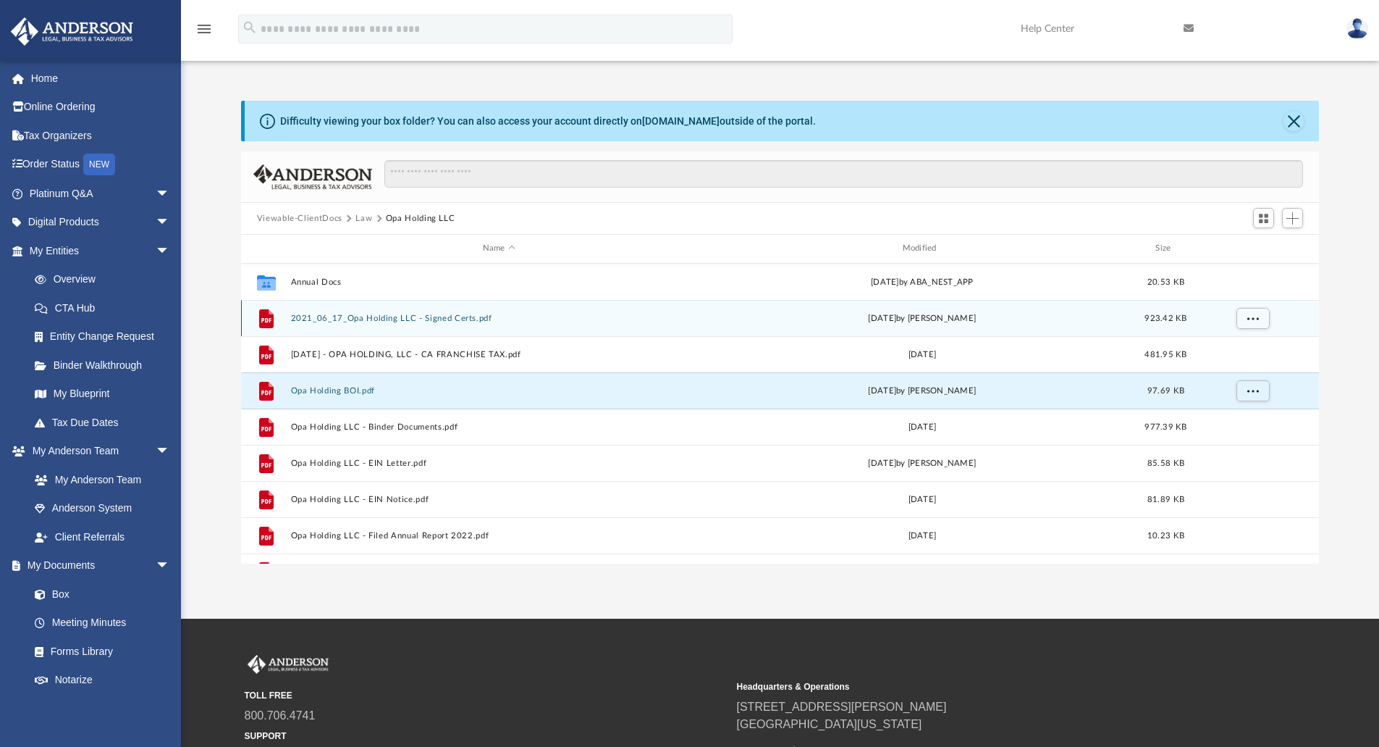
click at [395, 324] on div "File 2021_06_17_Opa Holding LLC - Signed Certs.pdf [DATE] by [PERSON_NAME] 923.…" at bounding box center [780, 318] width 1079 height 36
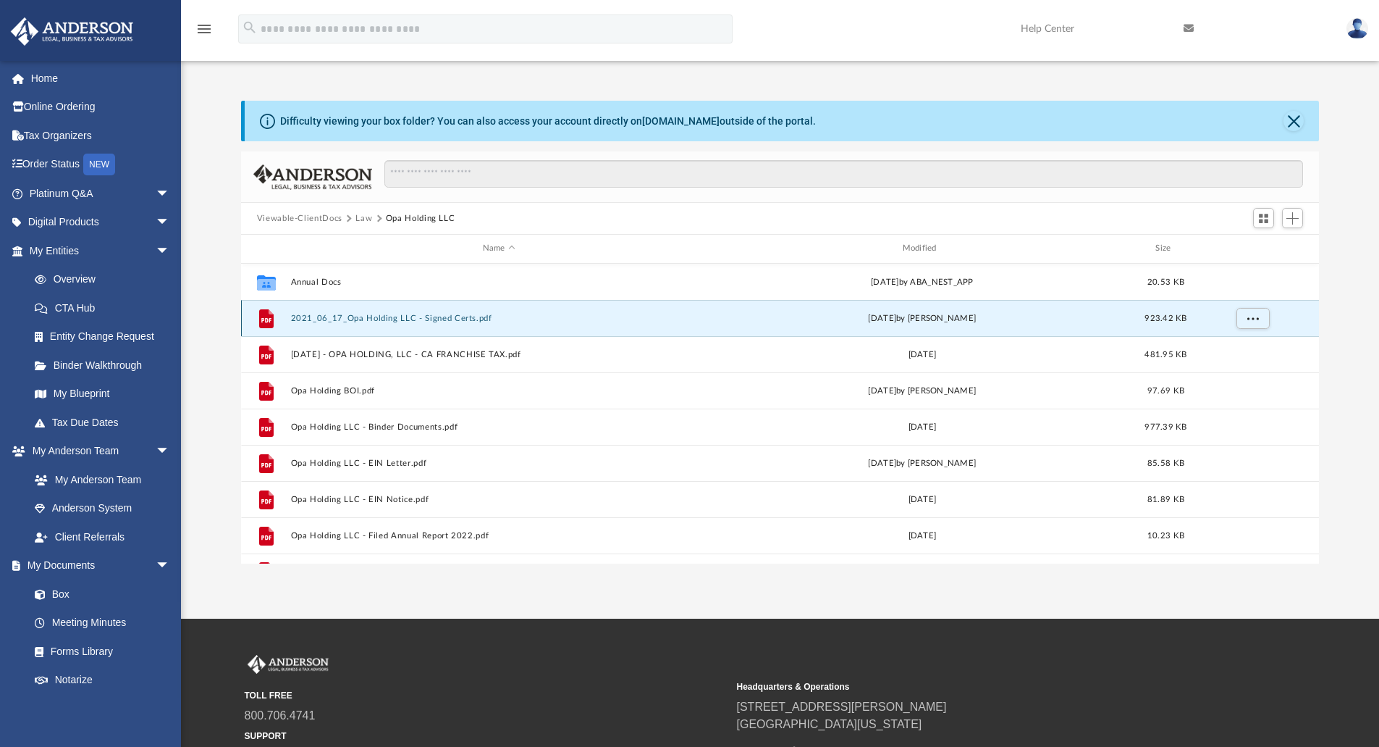
click at [395, 324] on div "File 2021_06_17_Opa Holding LLC - Signed Certs.pdf [DATE] by [PERSON_NAME] 923.…" at bounding box center [780, 318] width 1079 height 36
click at [468, 314] on button "2021_06_17_Opa Holding LLC - Signed Certs.pdf" at bounding box center [498, 318] width 417 height 9
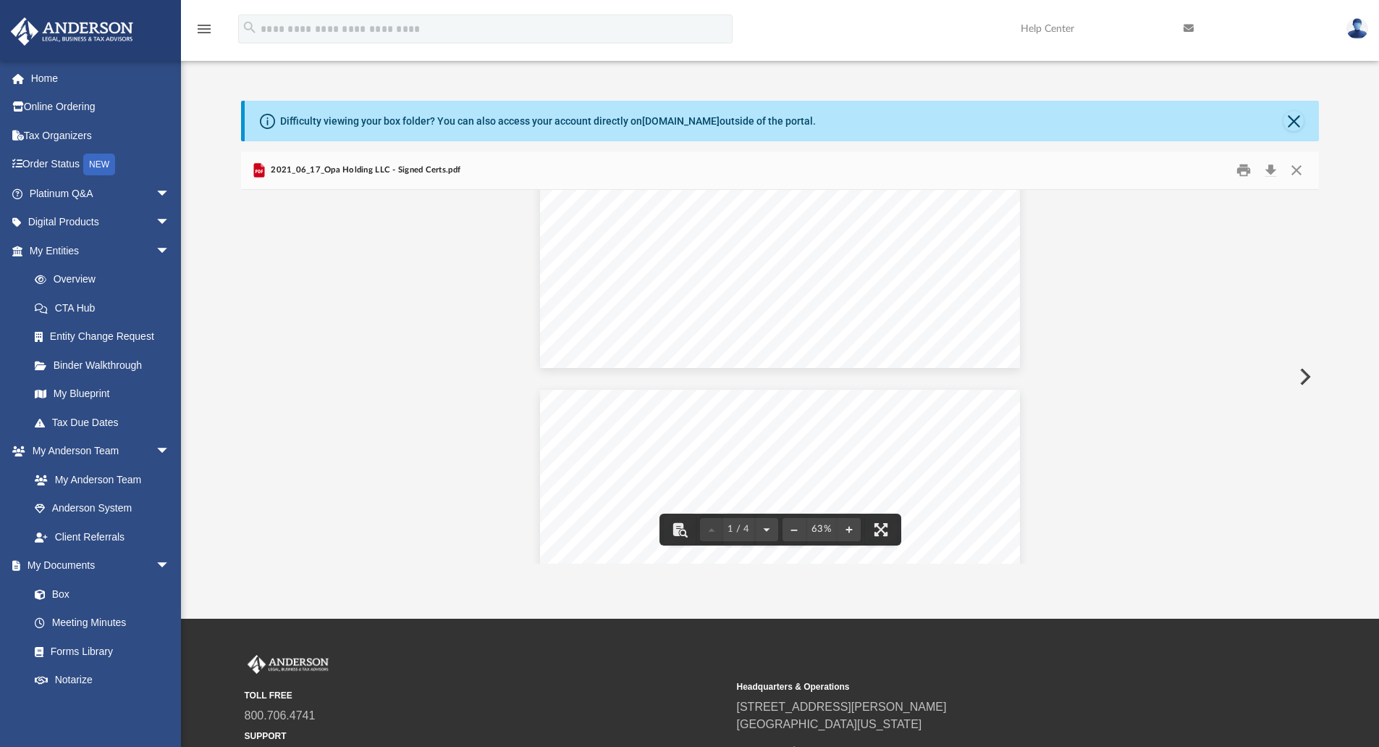
scroll to position [127, 0]
click at [1298, 167] on button "Close" at bounding box center [1297, 170] width 26 height 22
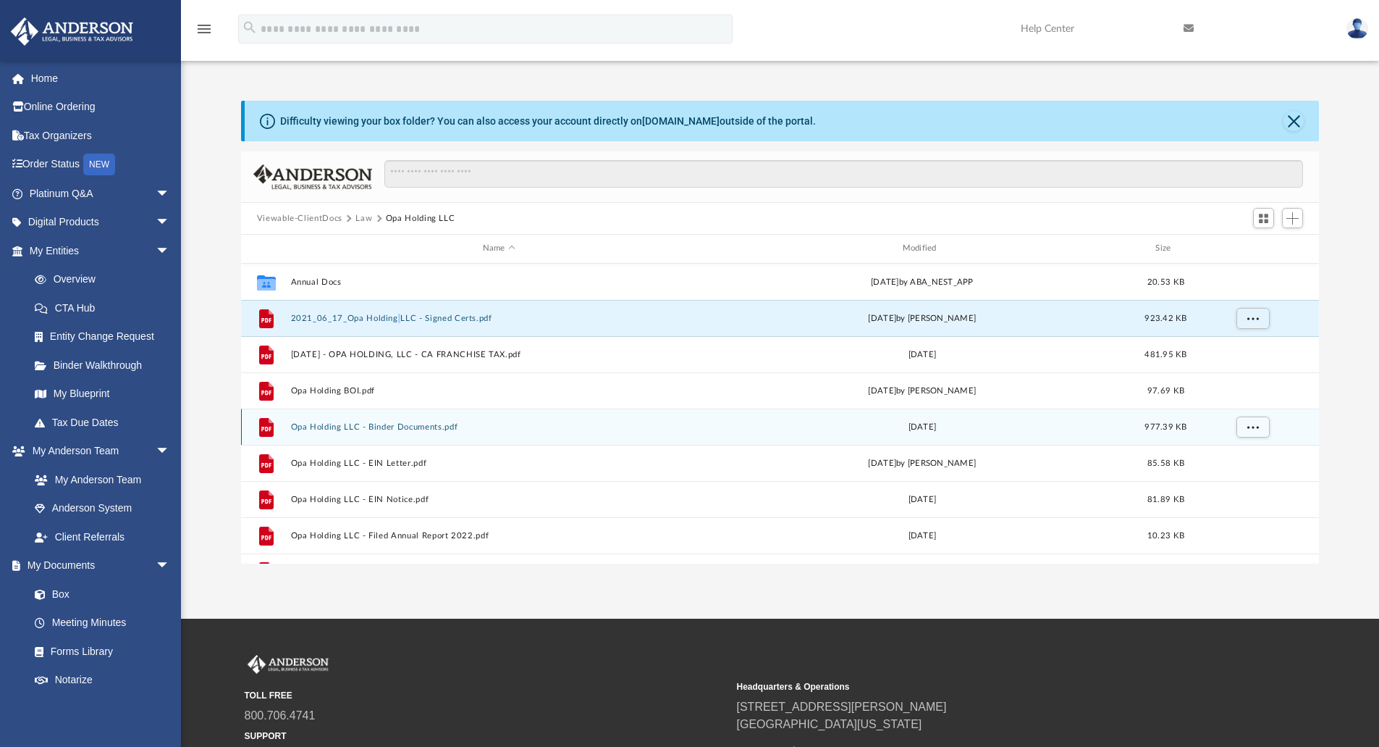
click at [350, 427] on button "Opa Holding LLC - Binder Documents.pdf" at bounding box center [498, 426] width 417 height 9
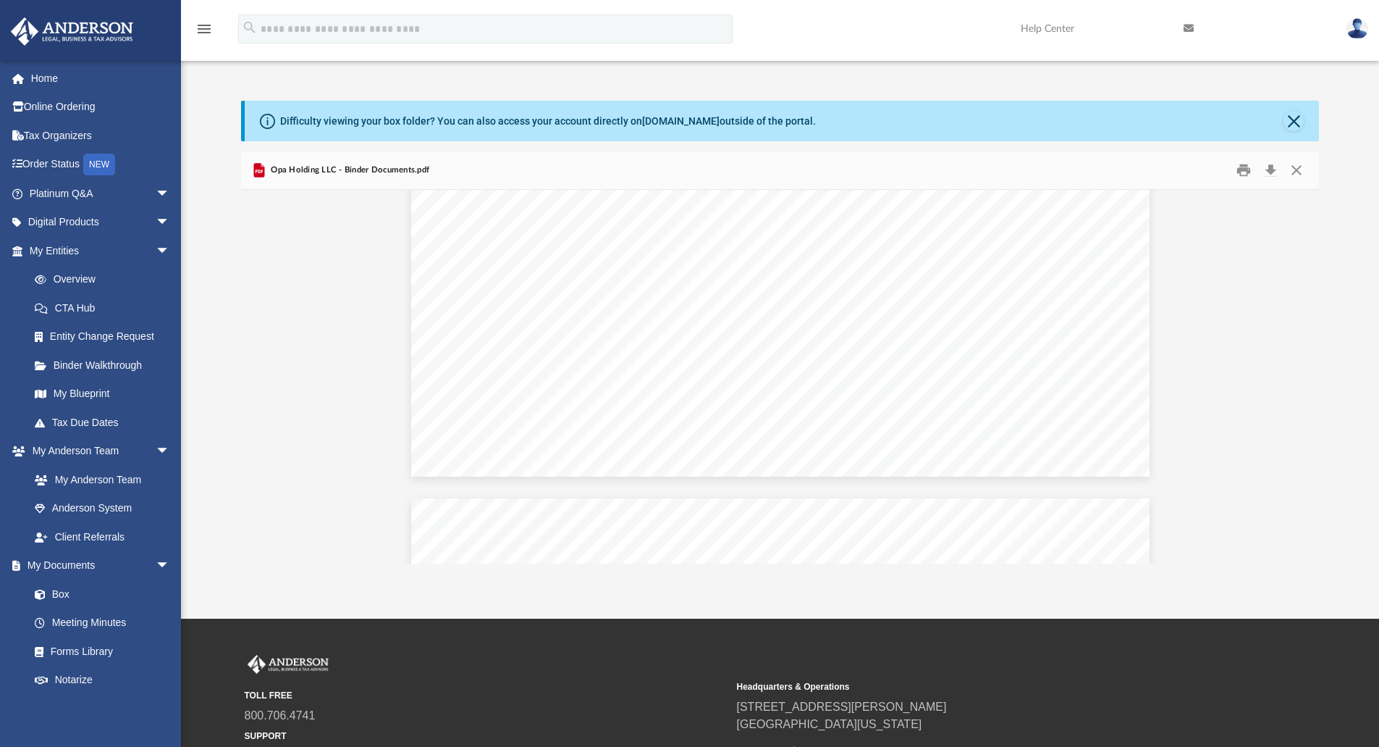
scroll to position [9484, 0]
